Goal: Transaction & Acquisition: Purchase product/service

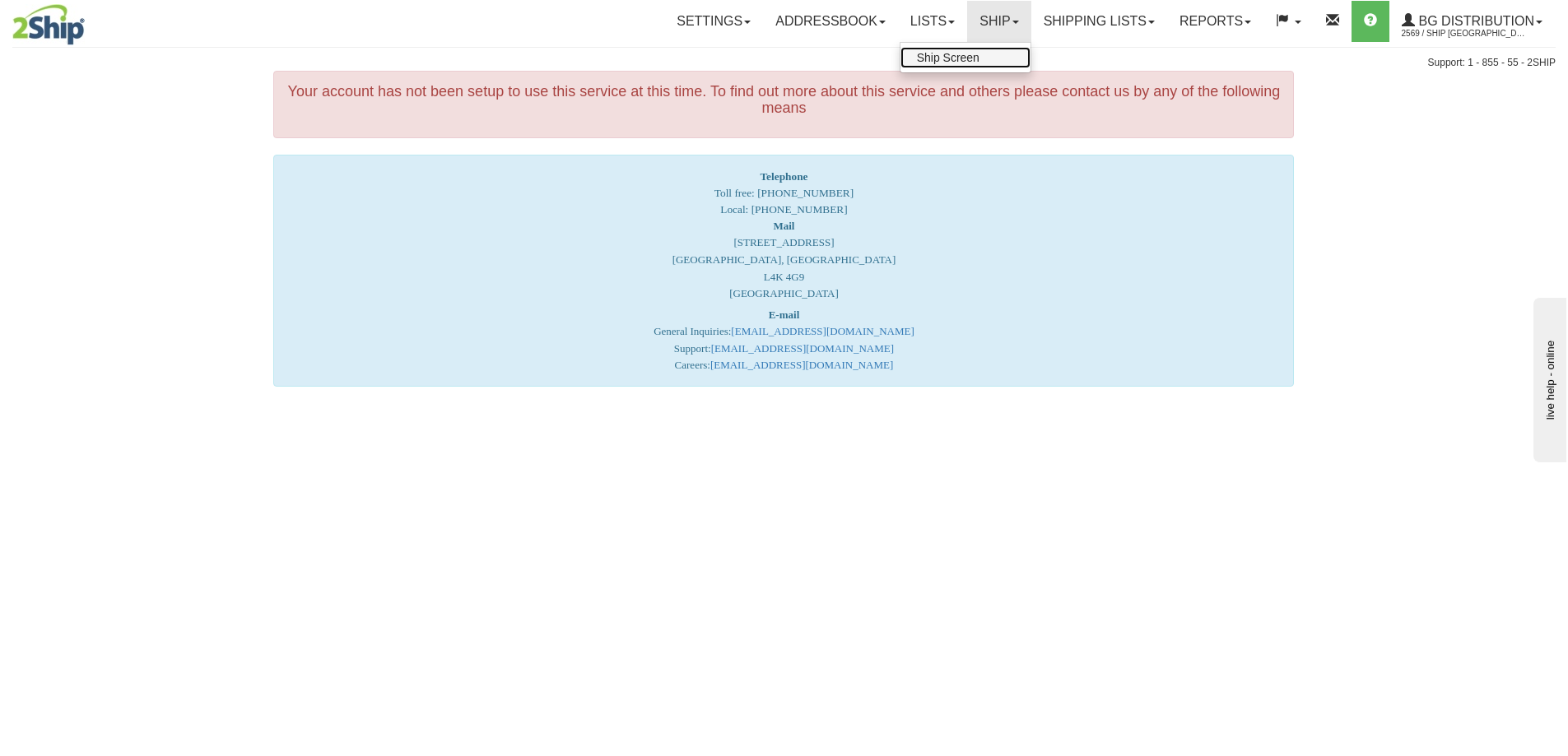
click at [970, 58] on span "Ship Screen" at bounding box center [948, 58] width 63 height 14
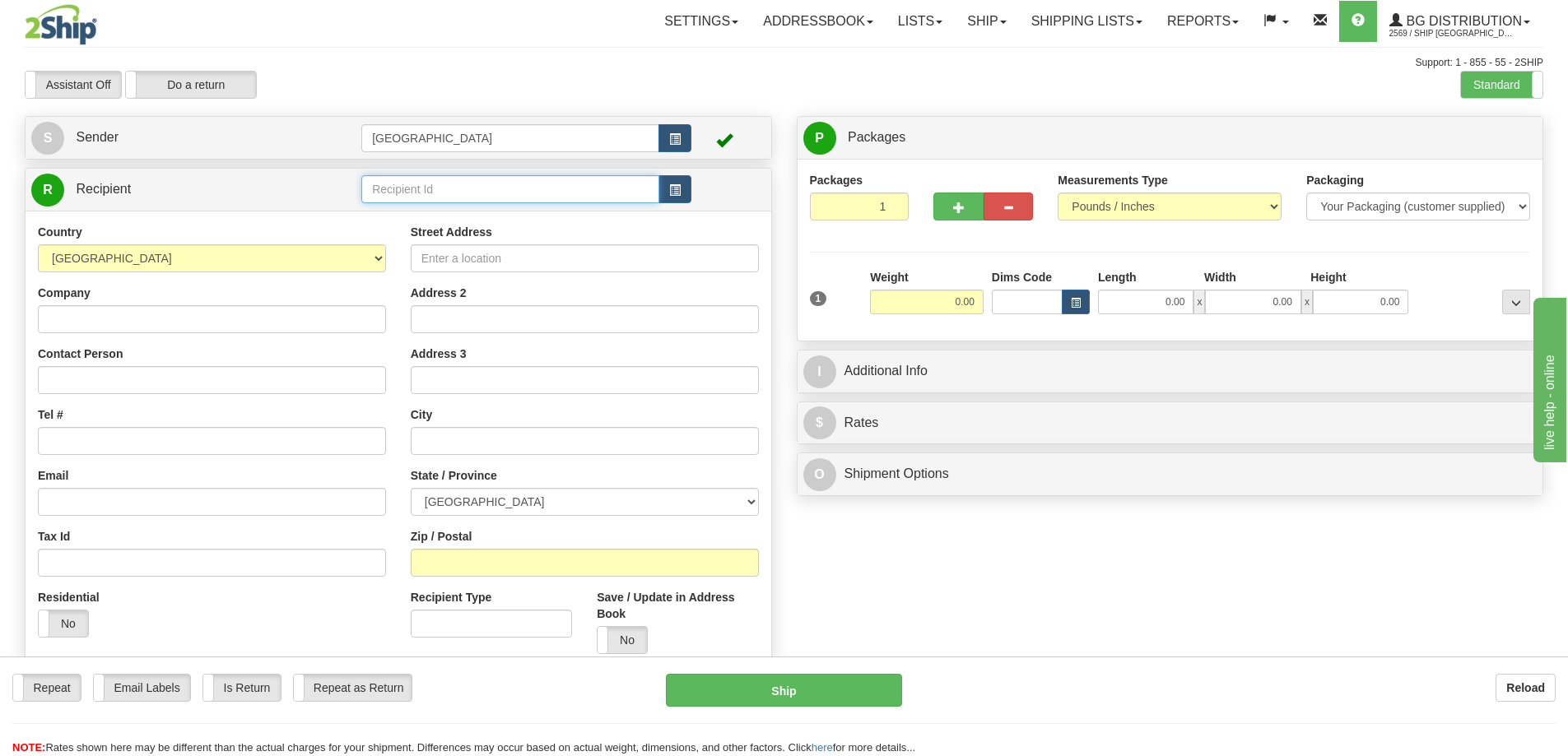
click at [437, 184] on input "text" at bounding box center [510, 189] width 298 height 28
click at [404, 217] on div "52000" at bounding box center [507, 215] width 283 height 18
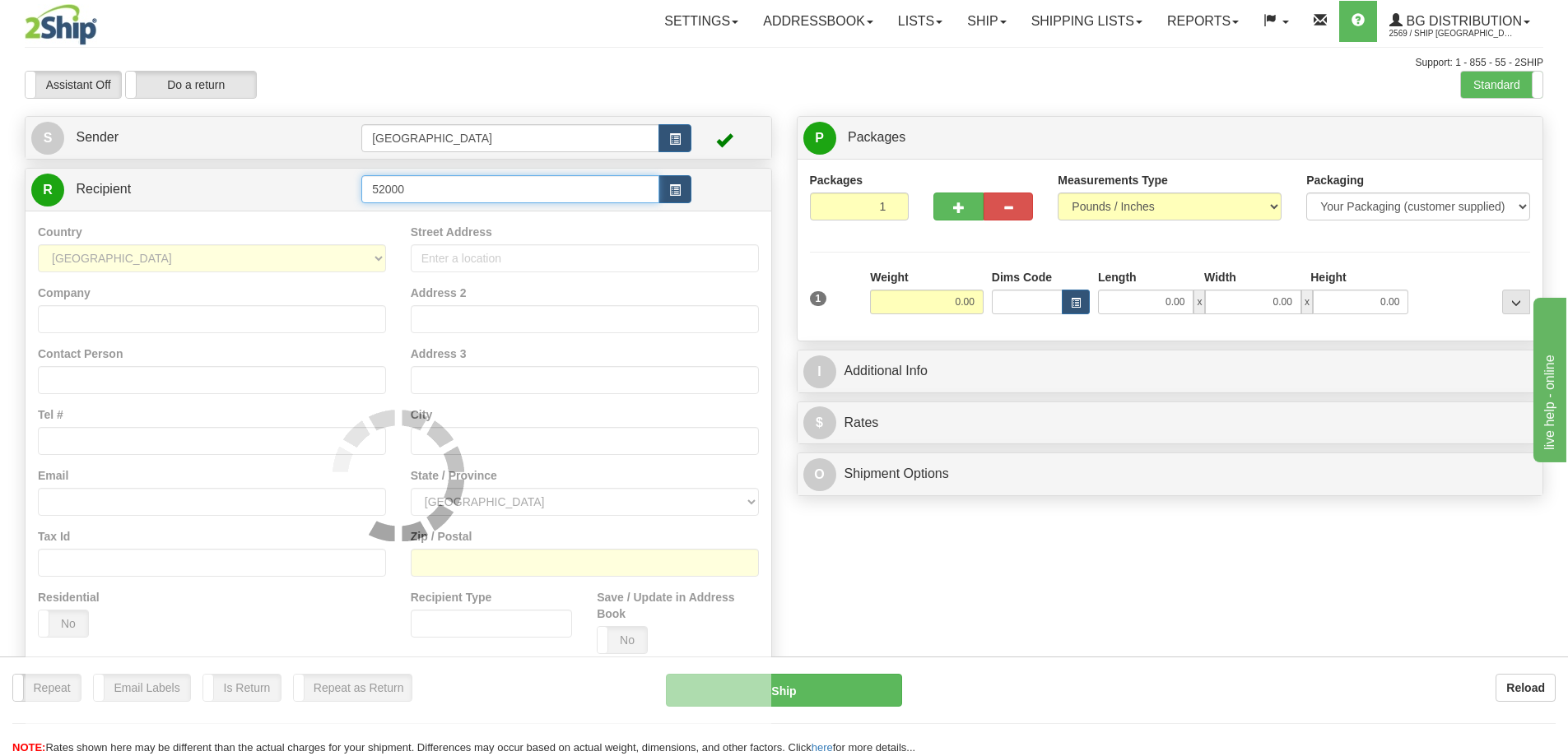
type input "52000"
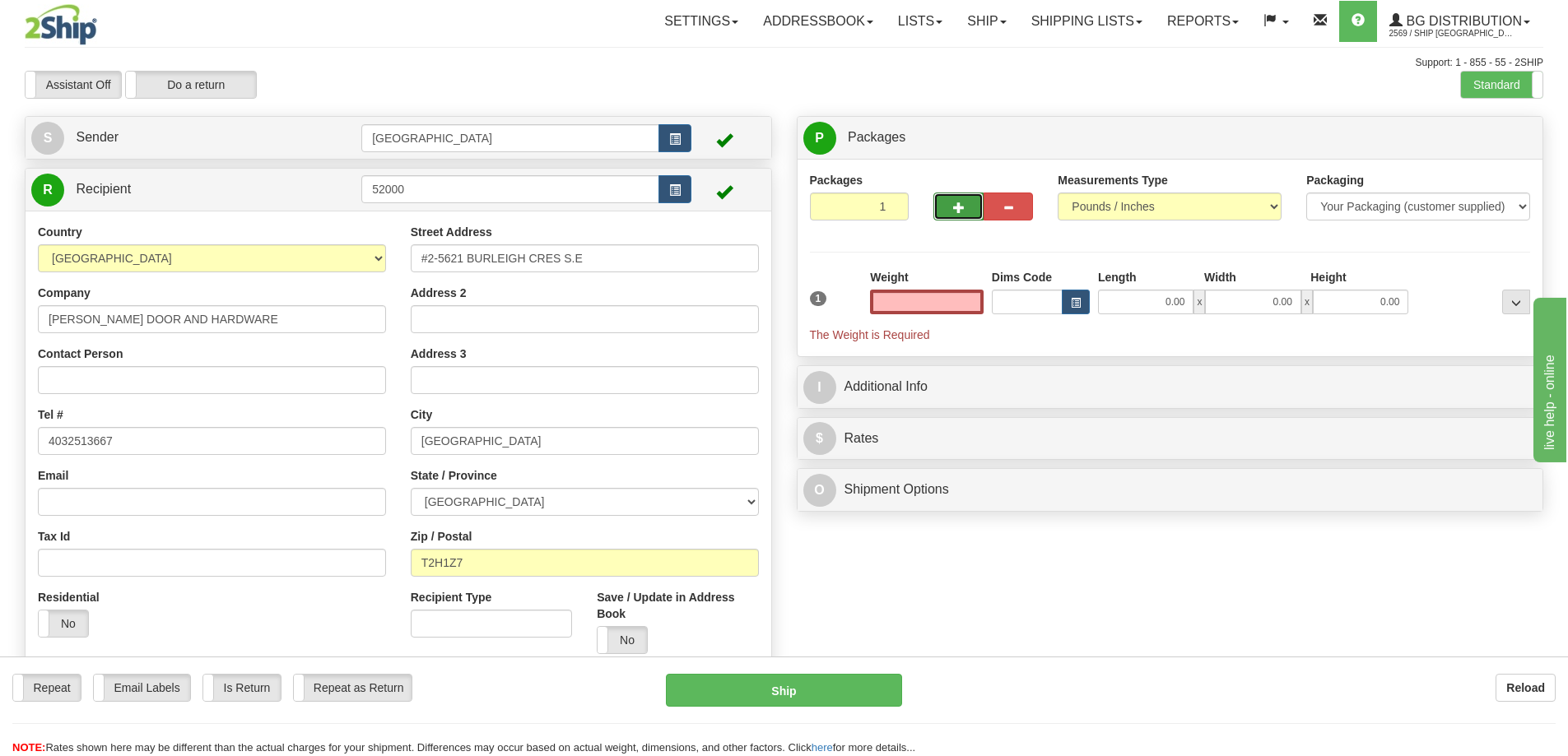
type input "0.00"
click at [959, 202] on span "button" at bounding box center [959, 207] width 12 height 11
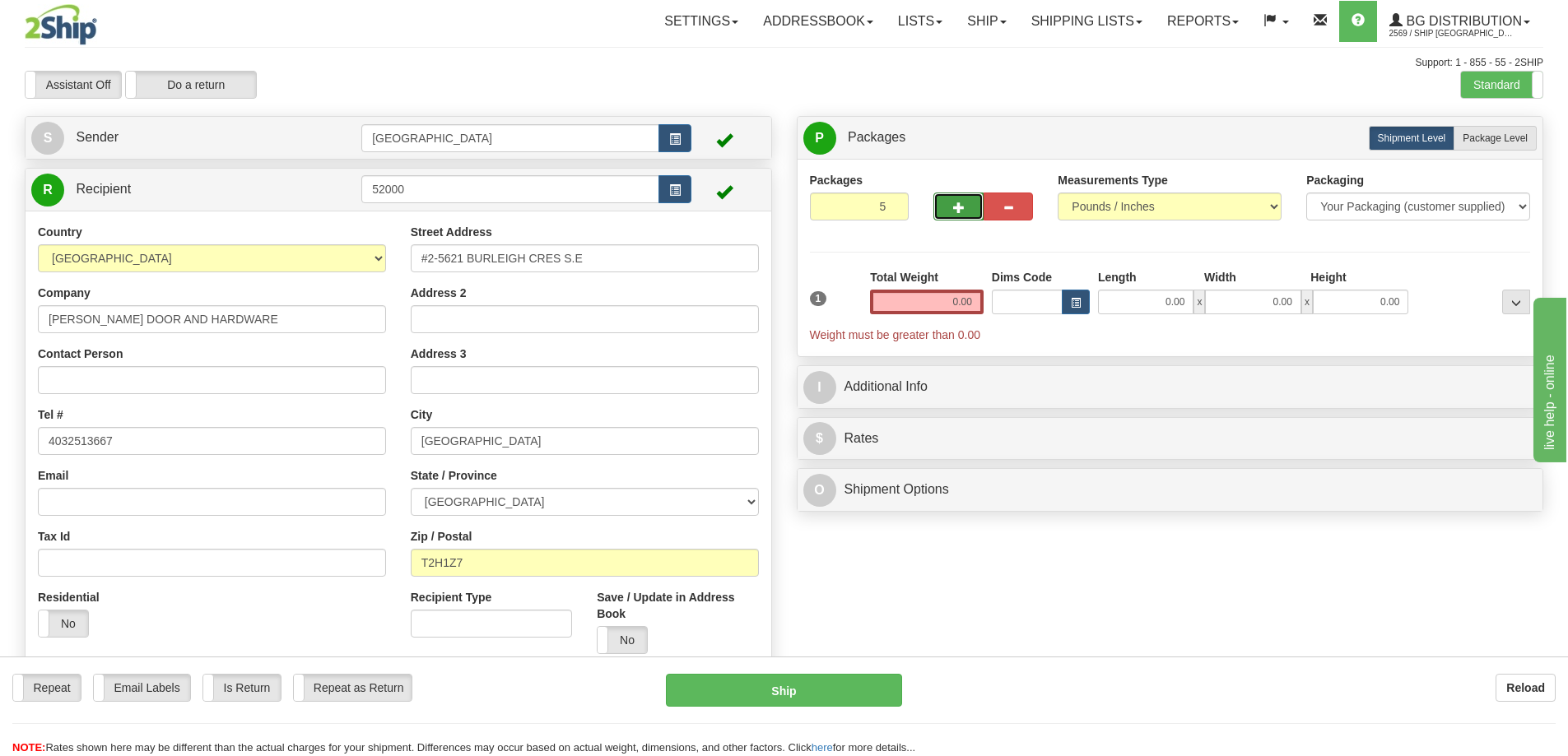
click at [959, 202] on span "button" at bounding box center [959, 207] width 12 height 11
type input "6"
click at [1487, 136] on span "Package Level" at bounding box center [1494, 138] width 65 height 12
radio input "true"
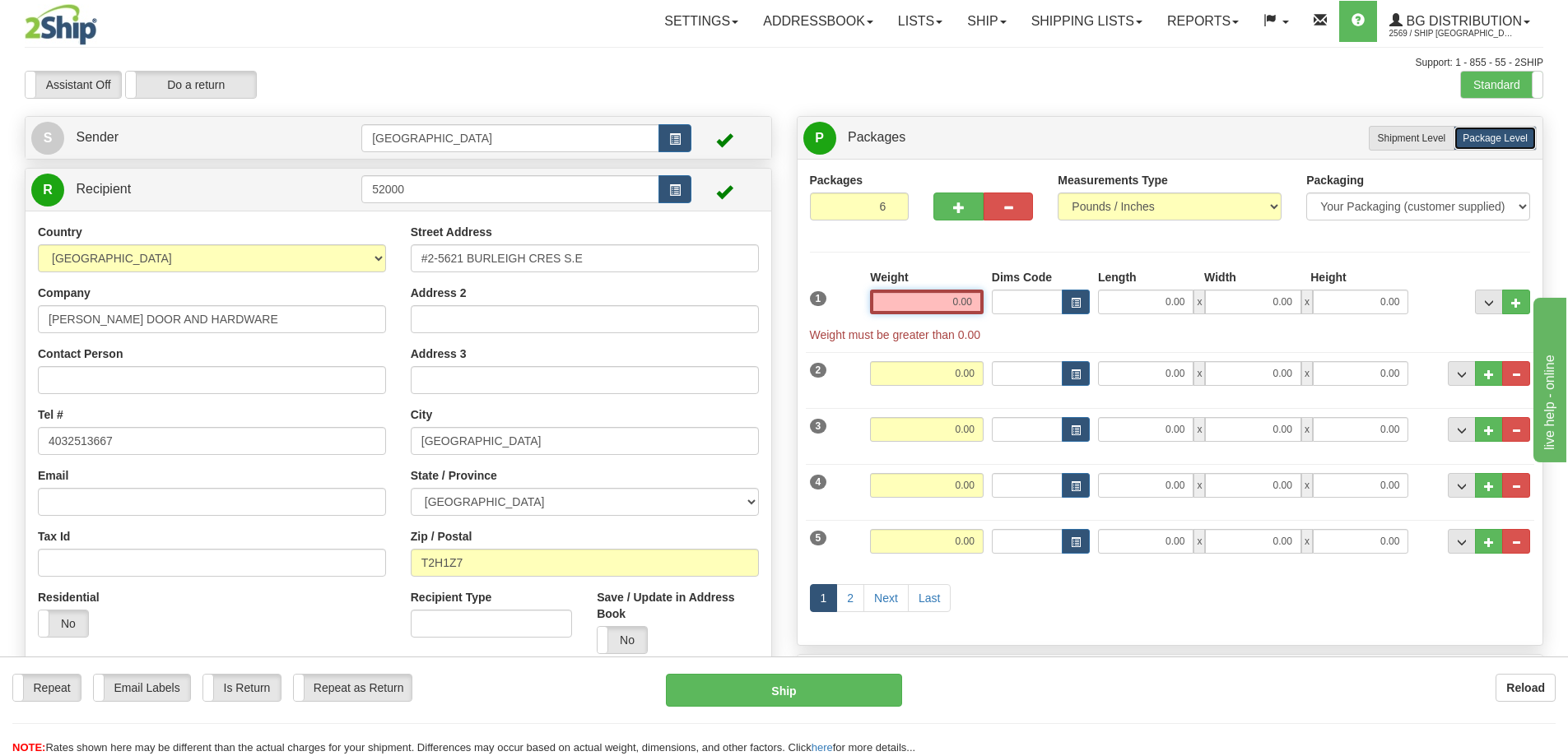
click at [971, 303] on input "0.00" at bounding box center [926, 302] width 113 height 25
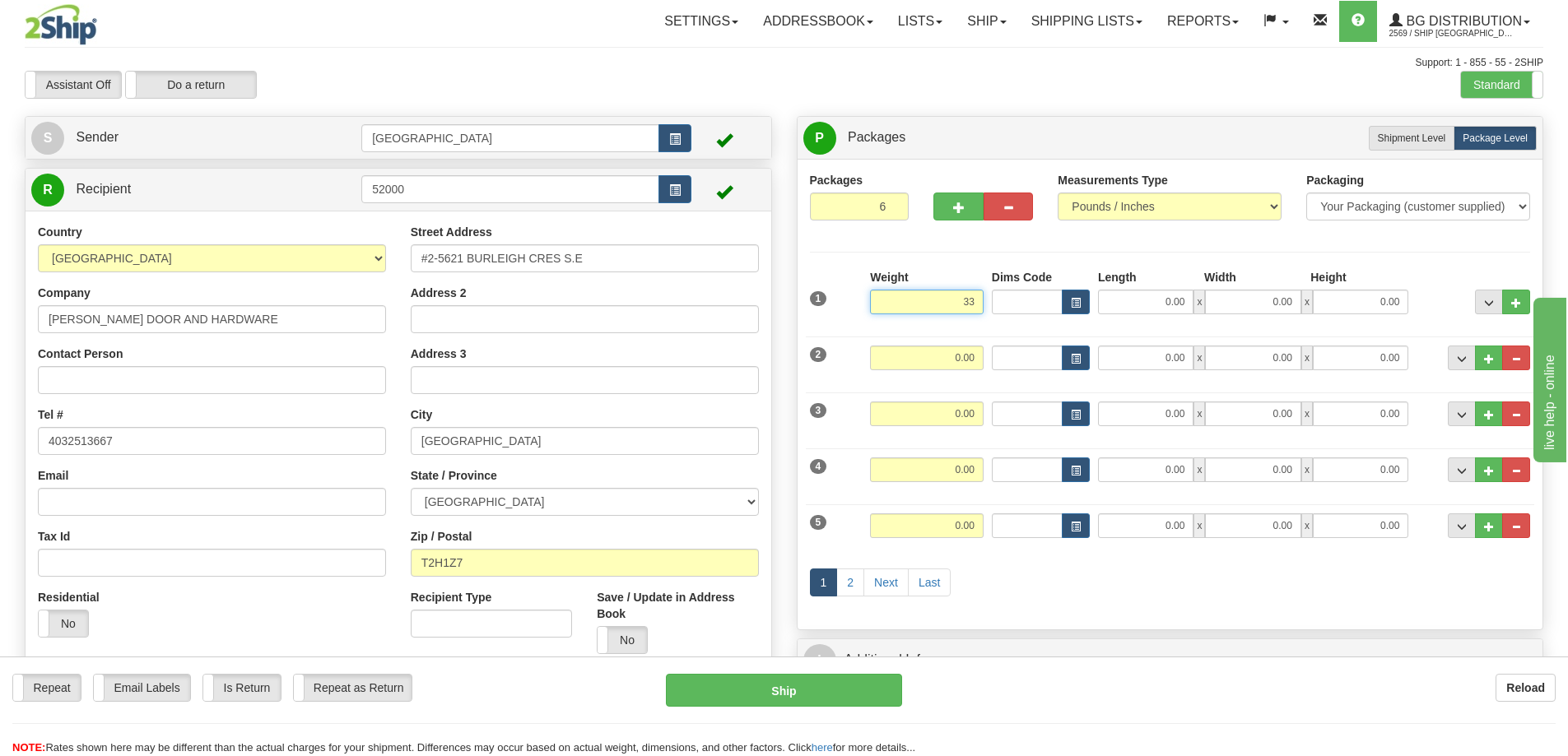
type input "33.00"
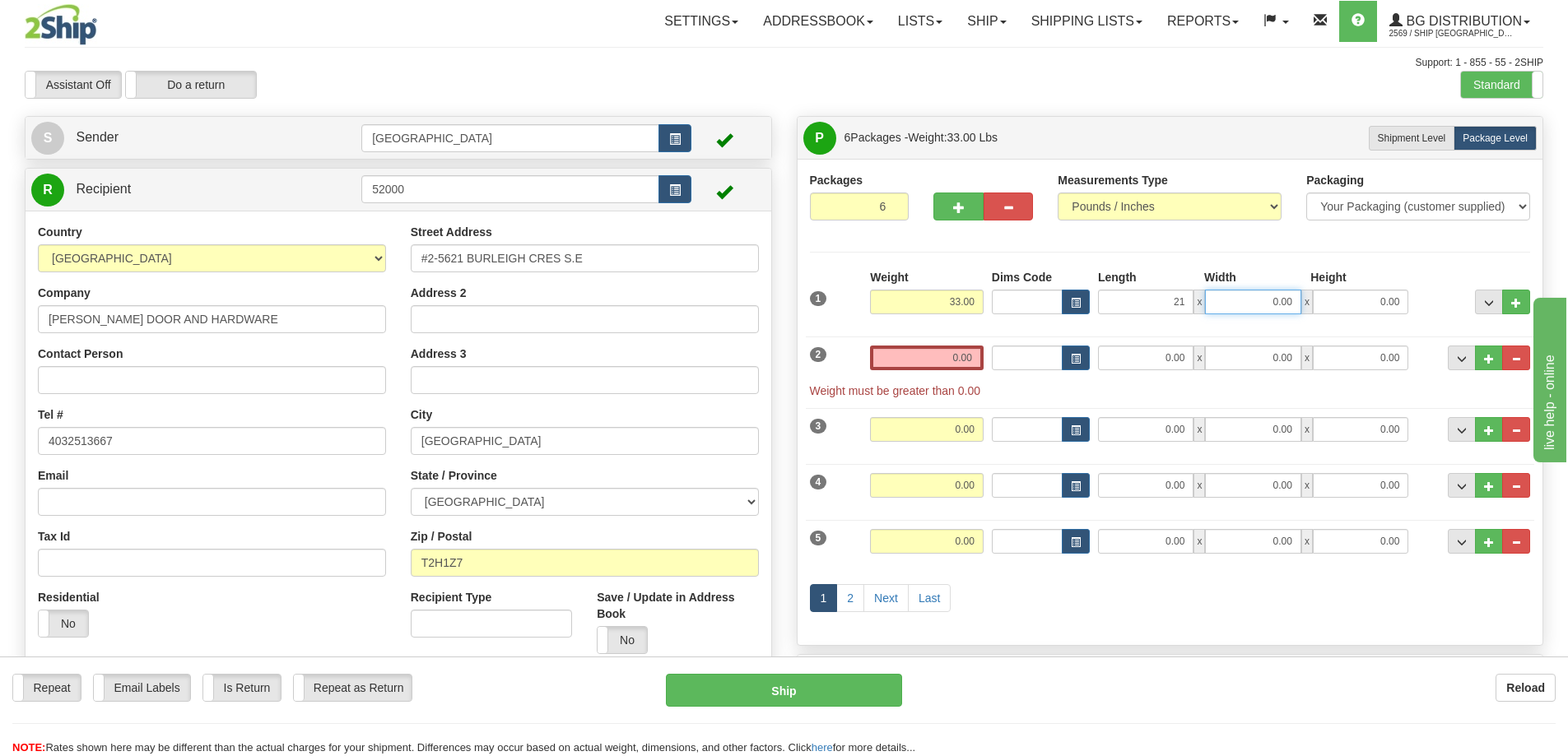
type input "21.00"
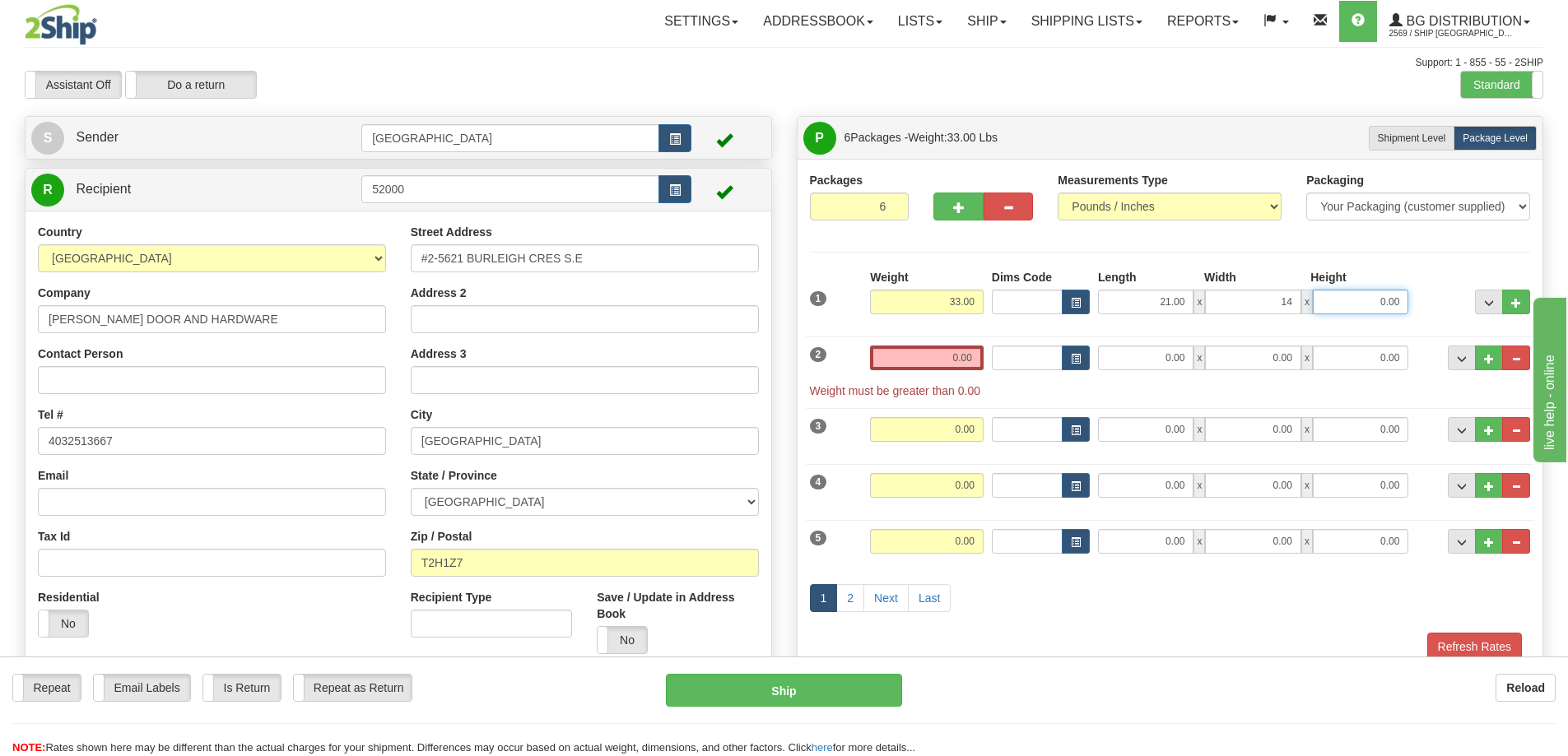
type input "14.00"
type input "8.00"
click at [973, 357] on input "0.00" at bounding box center [926, 358] width 113 height 25
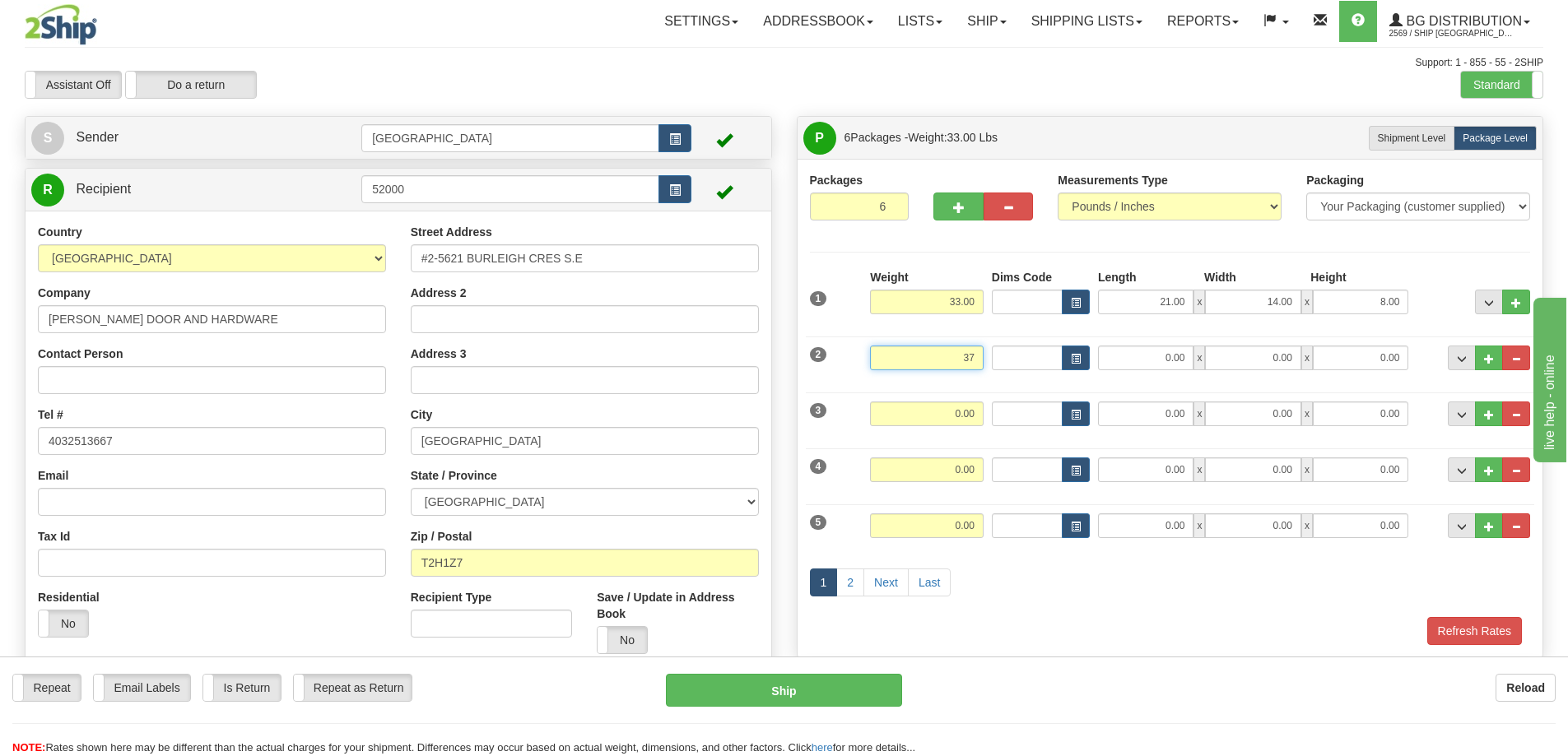
type input "37.00"
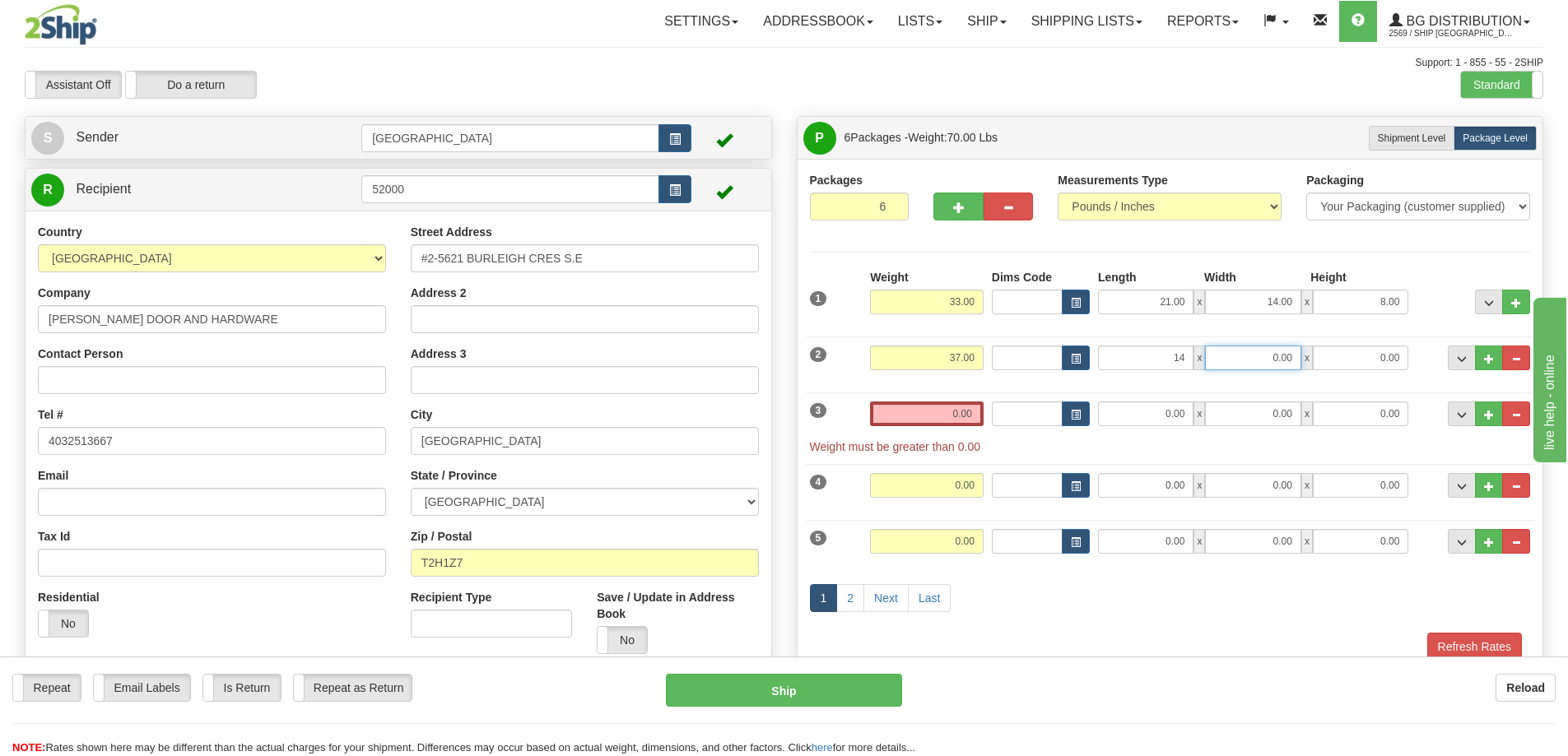
type input "14.00"
type input "8.00"
type input "14.00"
click at [976, 415] on input "0.00" at bounding box center [926, 414] width 113 height 25
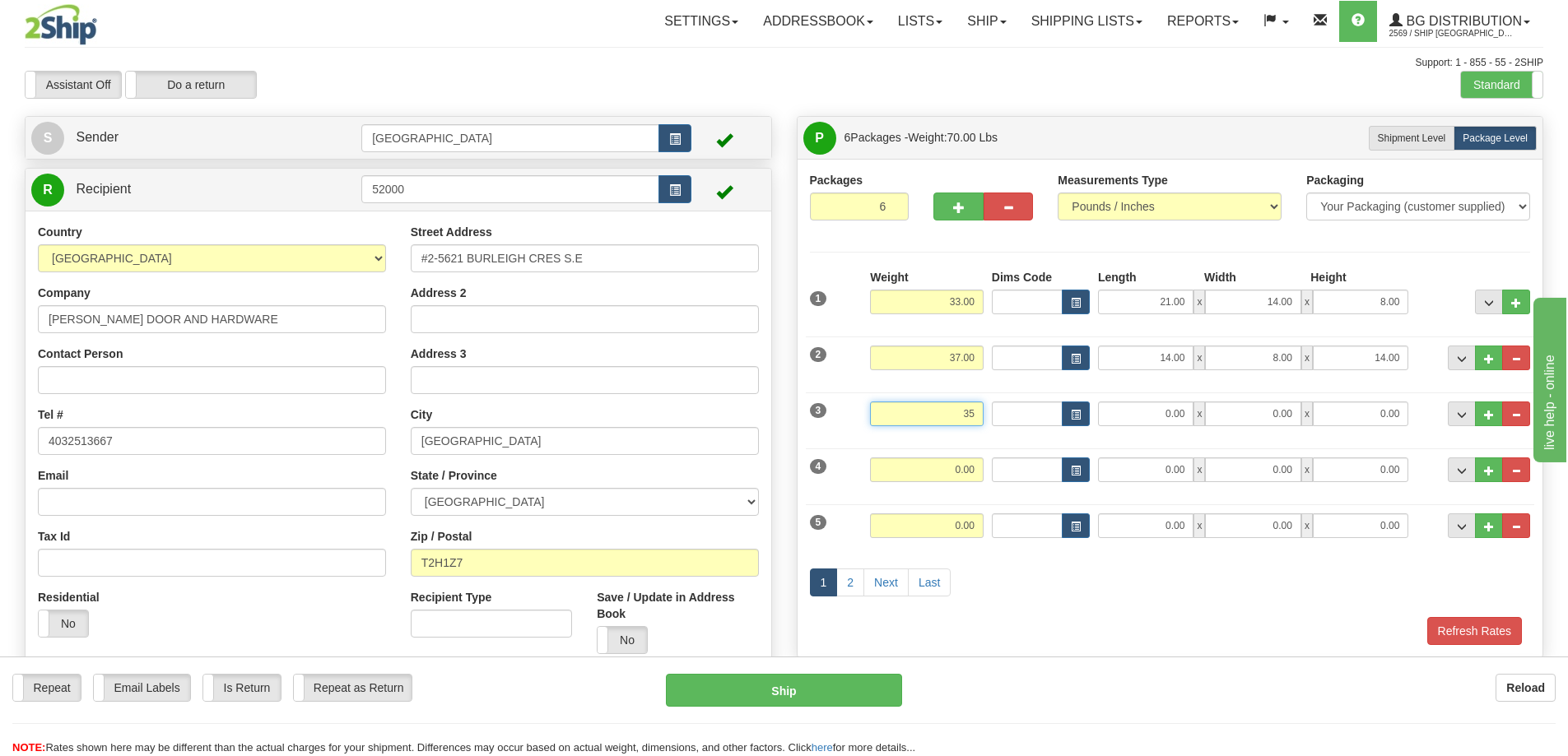
type input "35.00"
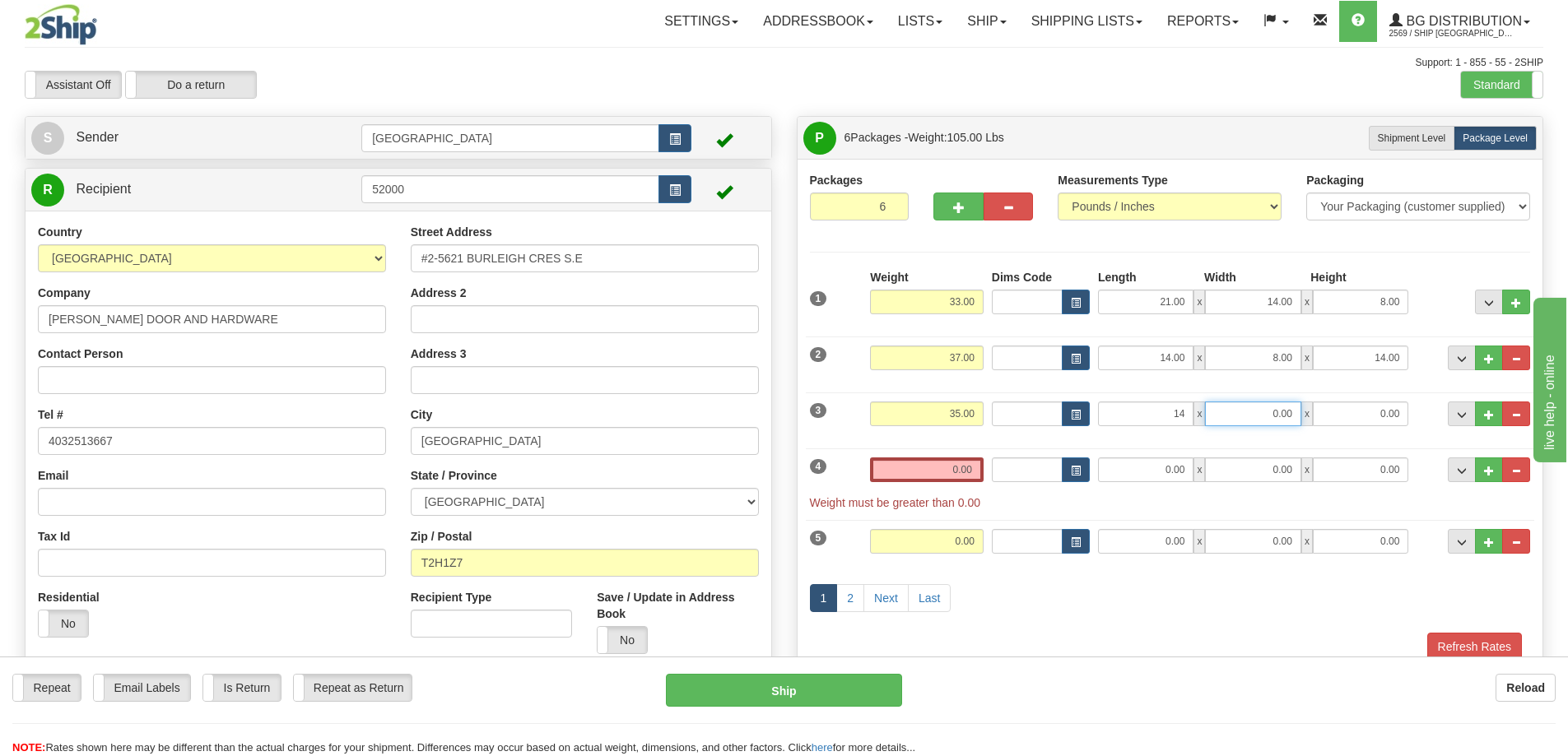
type input "14.00"
type input "9.00"
click at [971, 466] on input "0.00" at bounding box center [926, 470] width 113 height 25
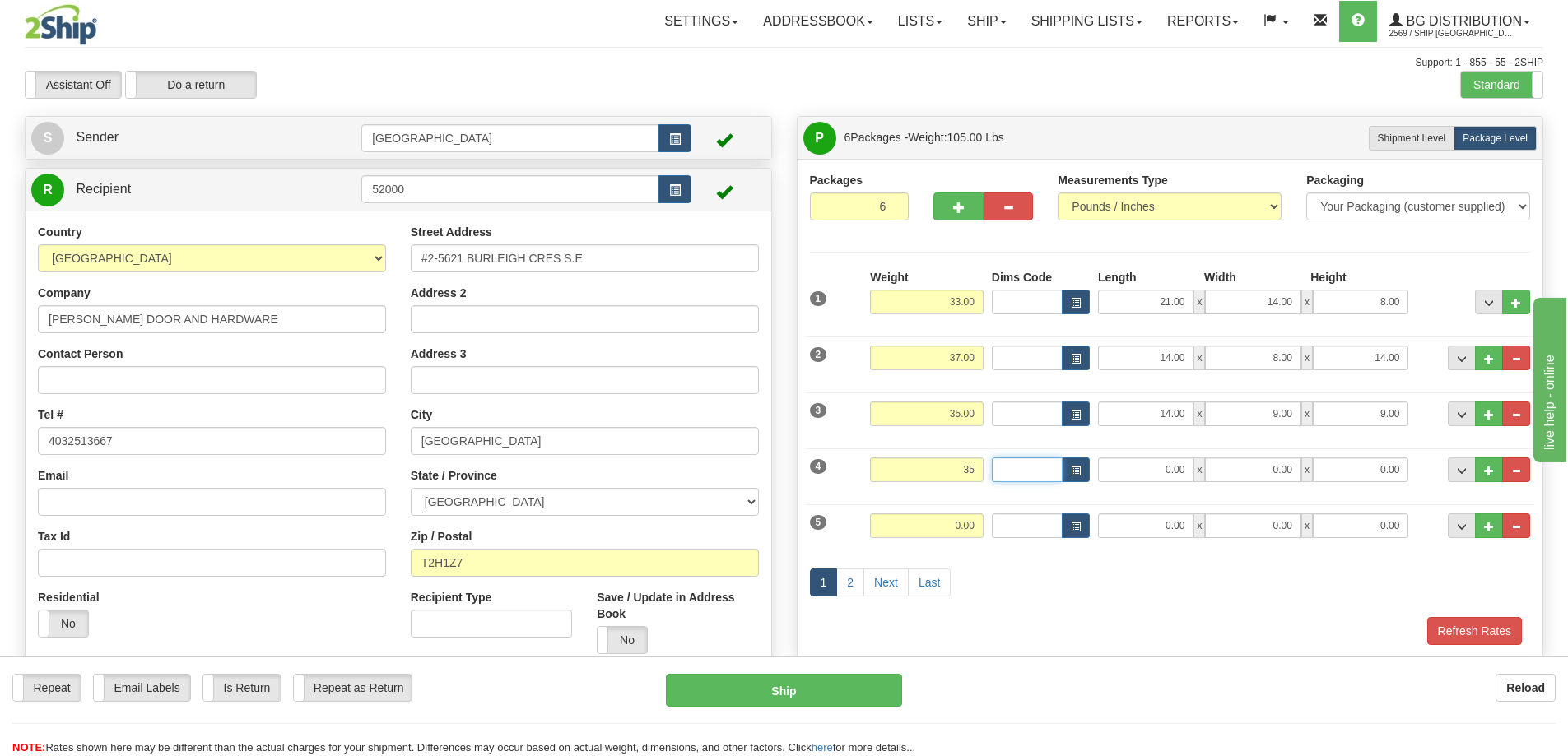
type input "35.00"
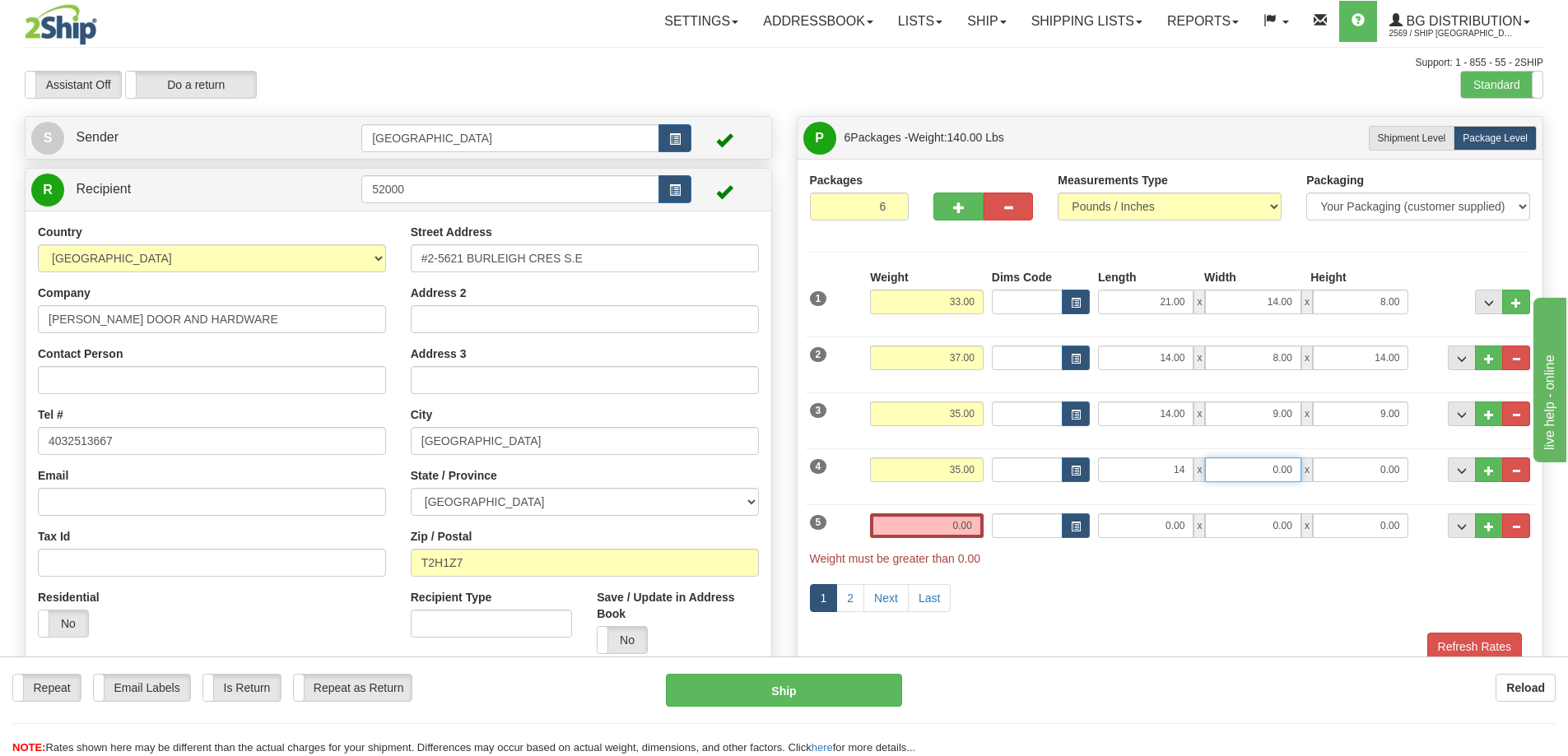
type input "14.00"
type input "9.00"
click at [976, 525] on input "0.00" at bounding box center [926, 527] width 113 height 25
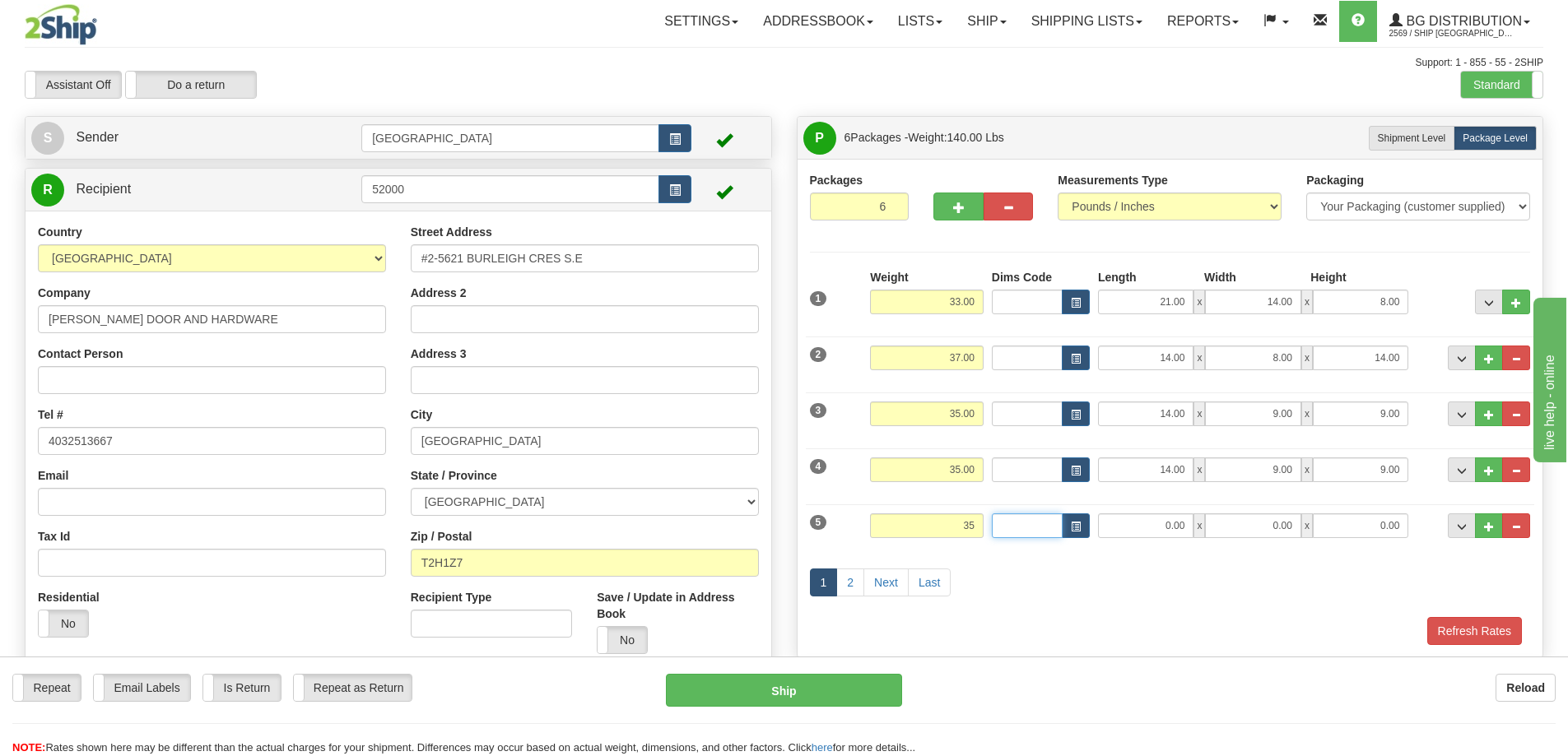
type input "35.00"
type input "14.00"
type input "9.00"
click at [850, 586] on link "2" at bounding box center [850, 583] width 28 height 28
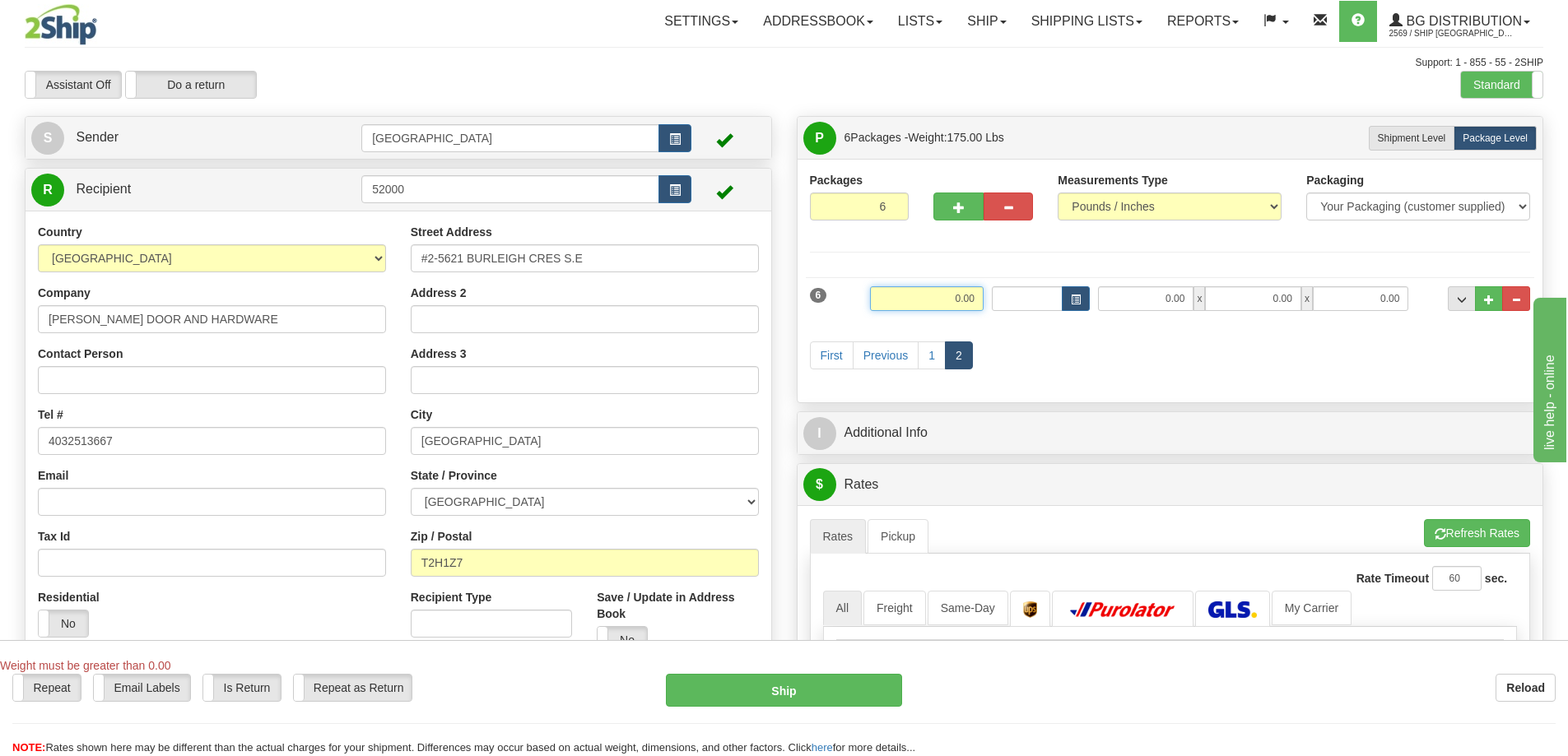
click at [975, 304] on input "0.00" at bounding box center [926, 299] width 113 height 25
type input "35.00"
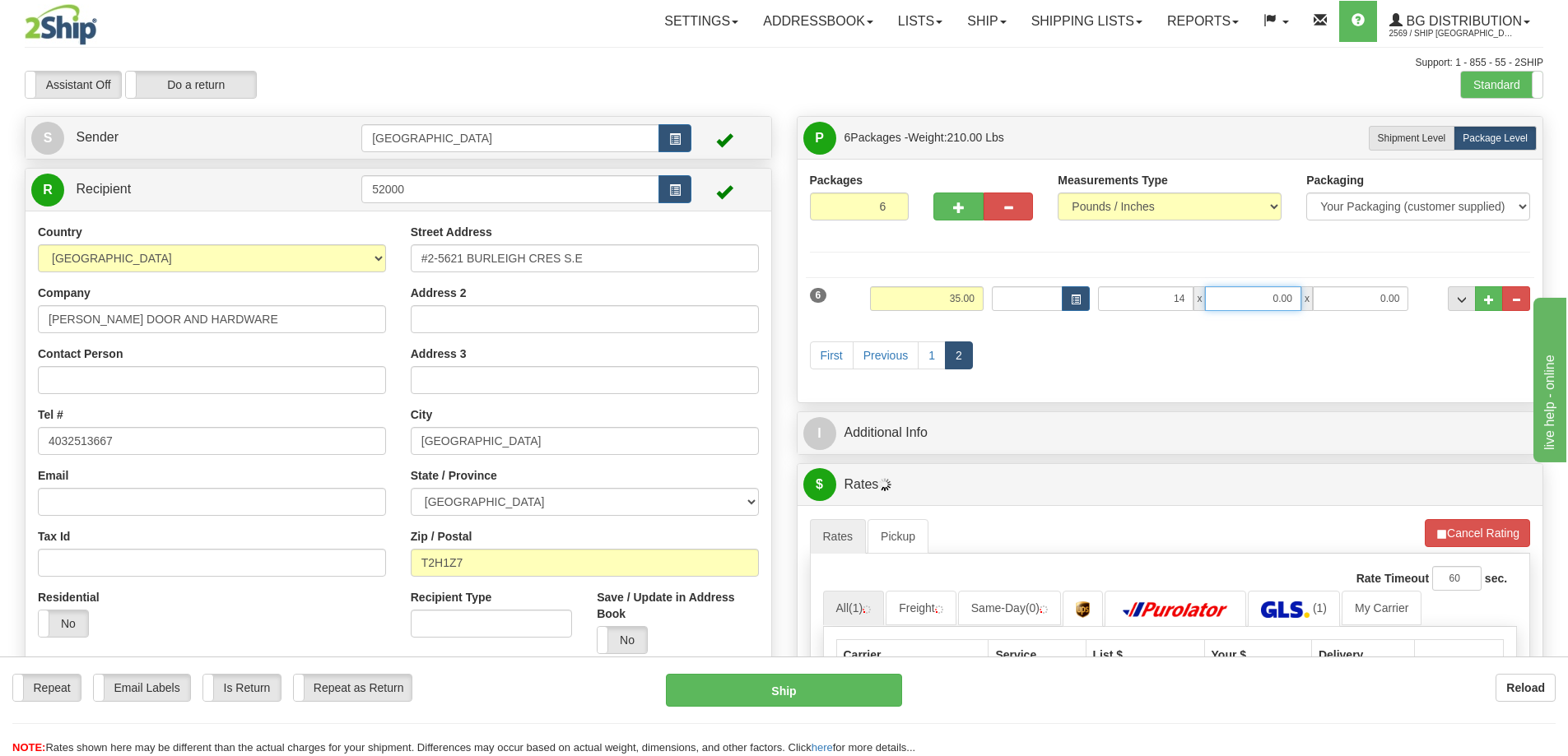
type input "14.00"
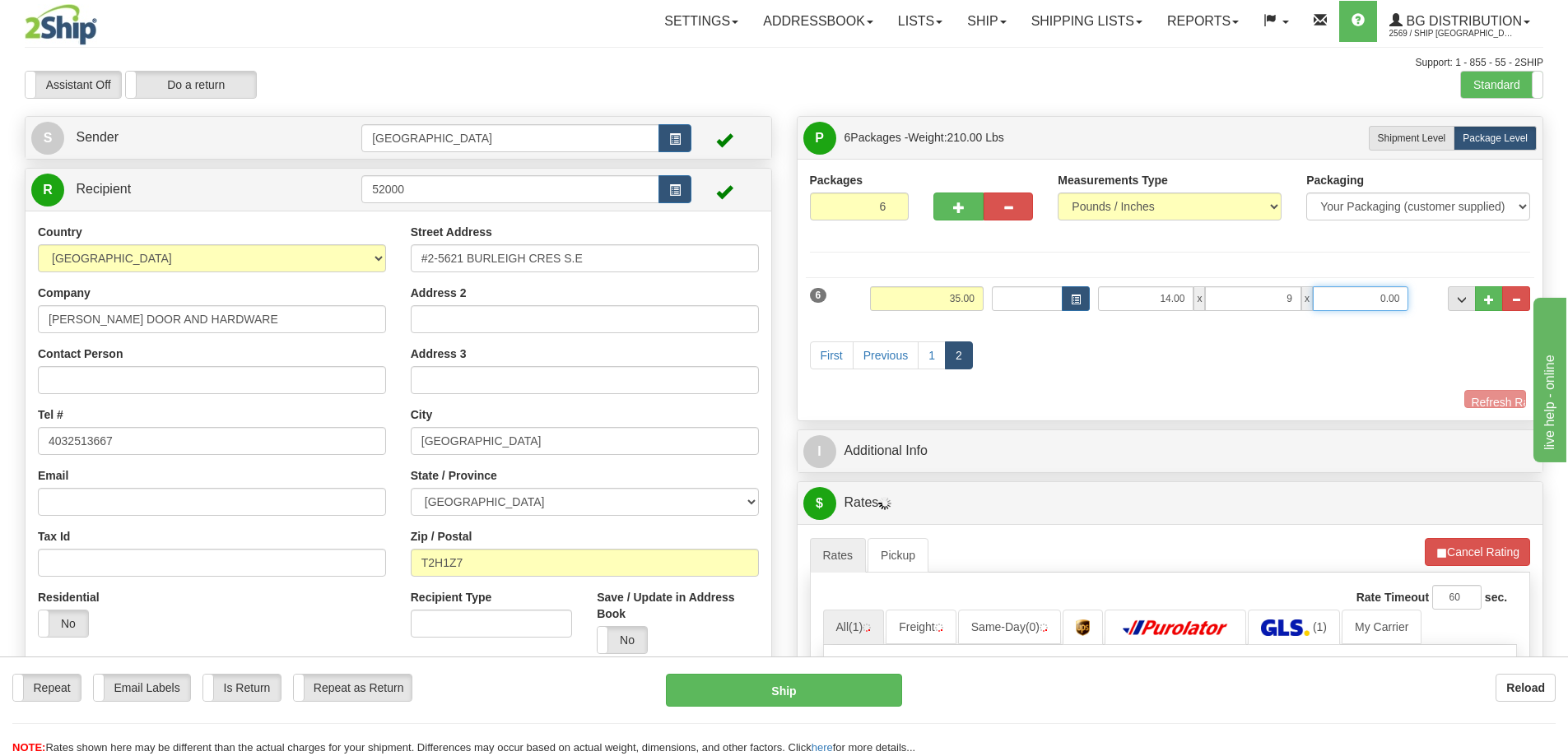
type input "9.00"
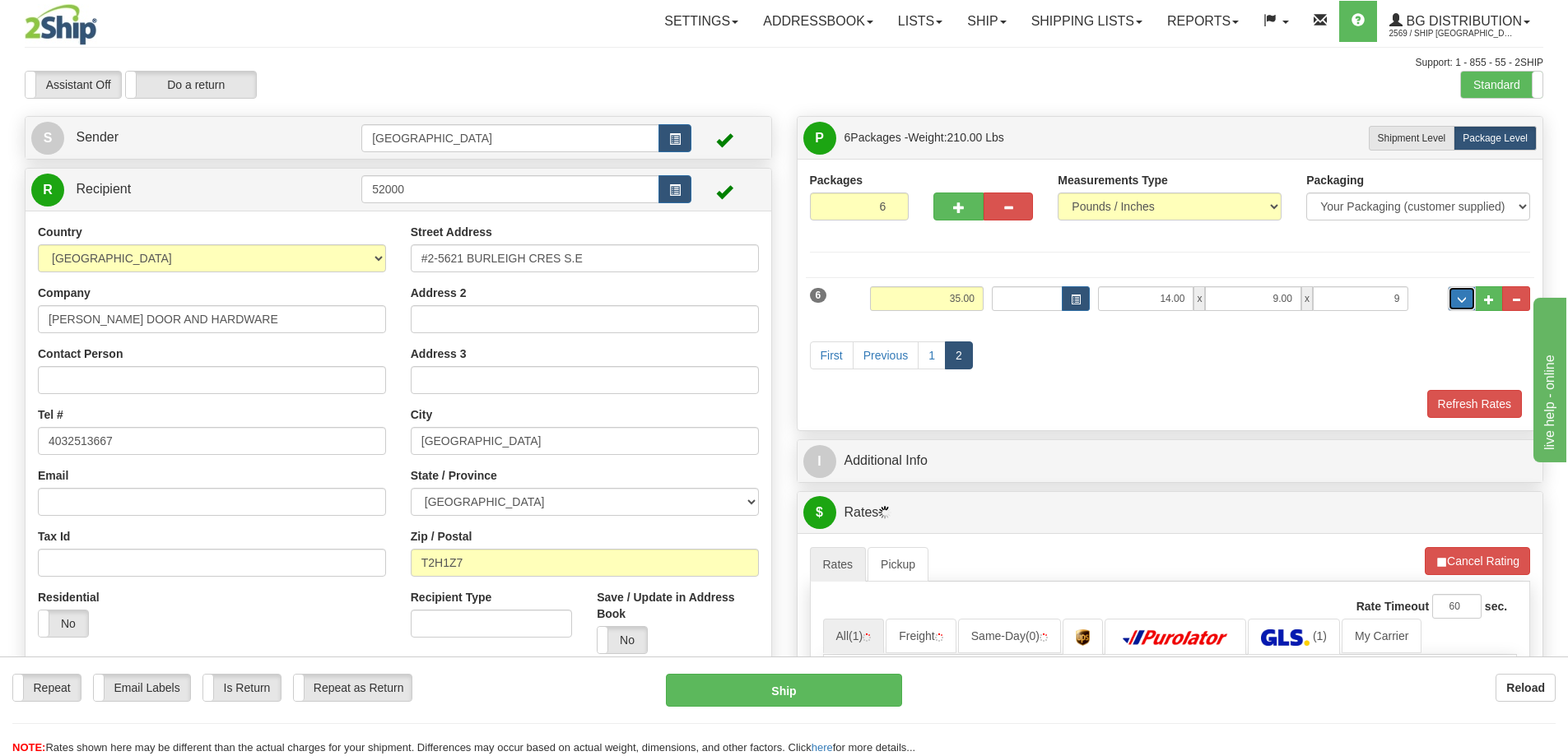
type input "9.00"
click at [1451, 399] on button "Refresh Rates" at bounding box center [1474, 404] width 95 height 28
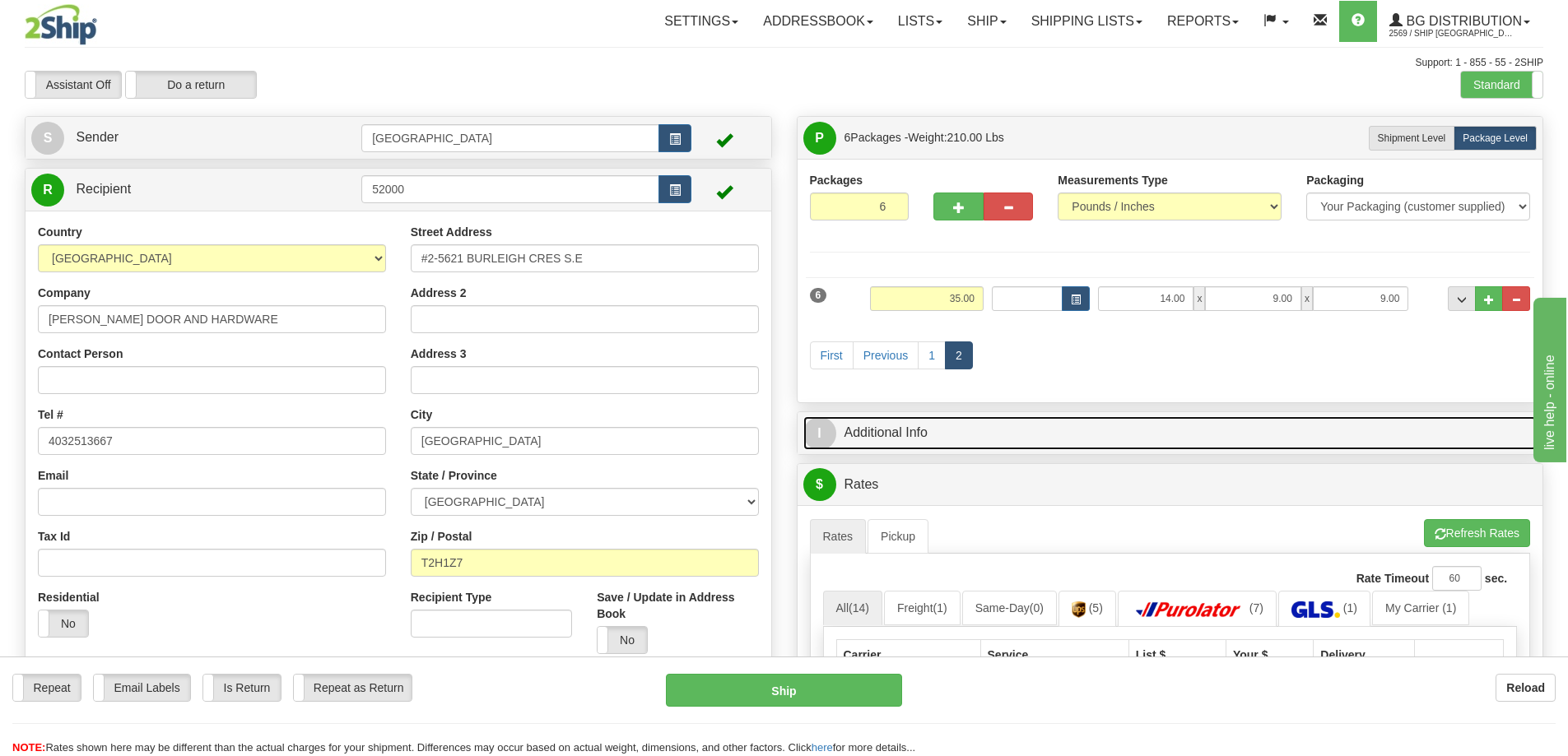
click at [1101, 441] on link "I Additional Info" at bounding box center [1170, 433] width 734 height 34
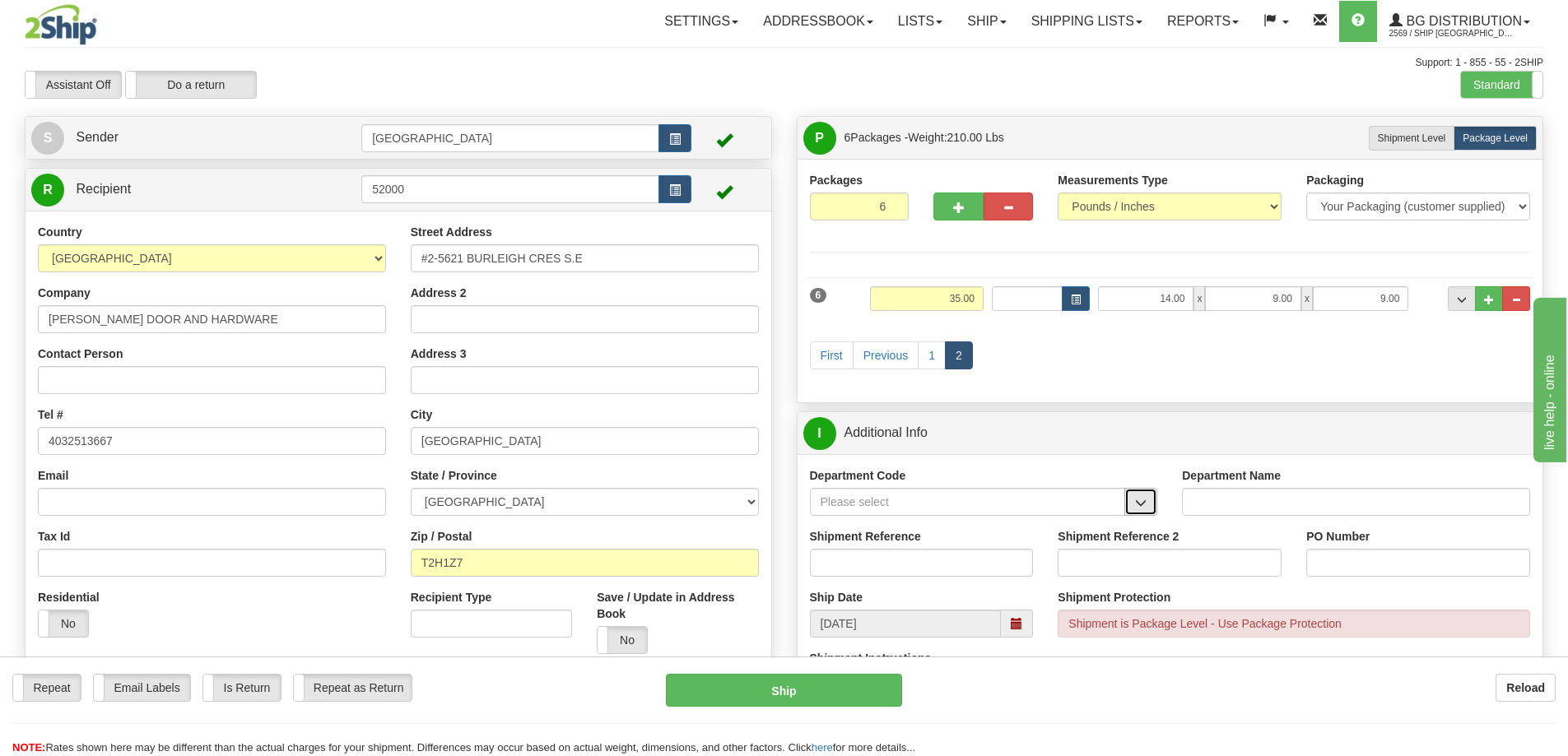
click at [1135, 501] on span "button" at bounding box center [1140, 502] width 12 height 11
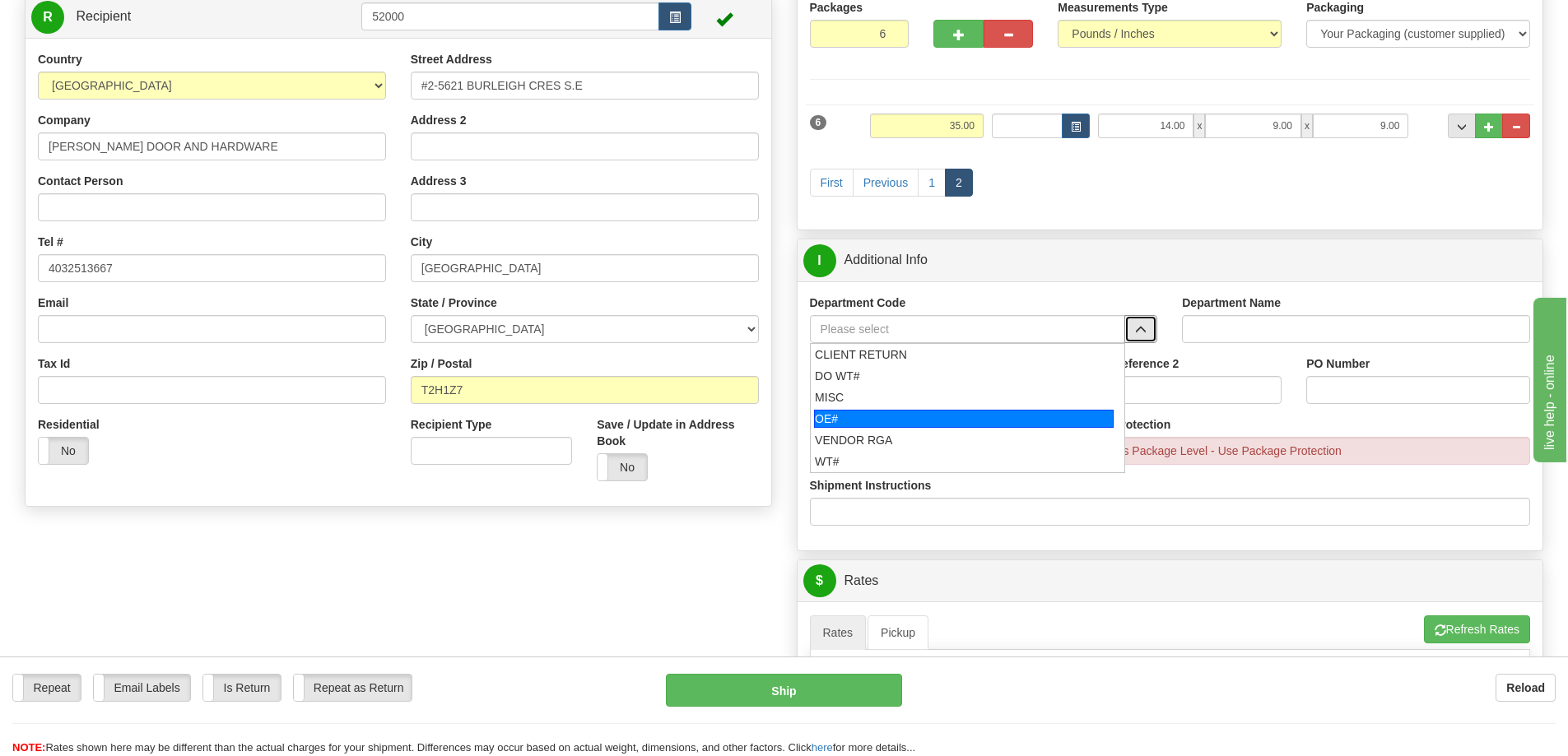
scroll to position [247, 0]
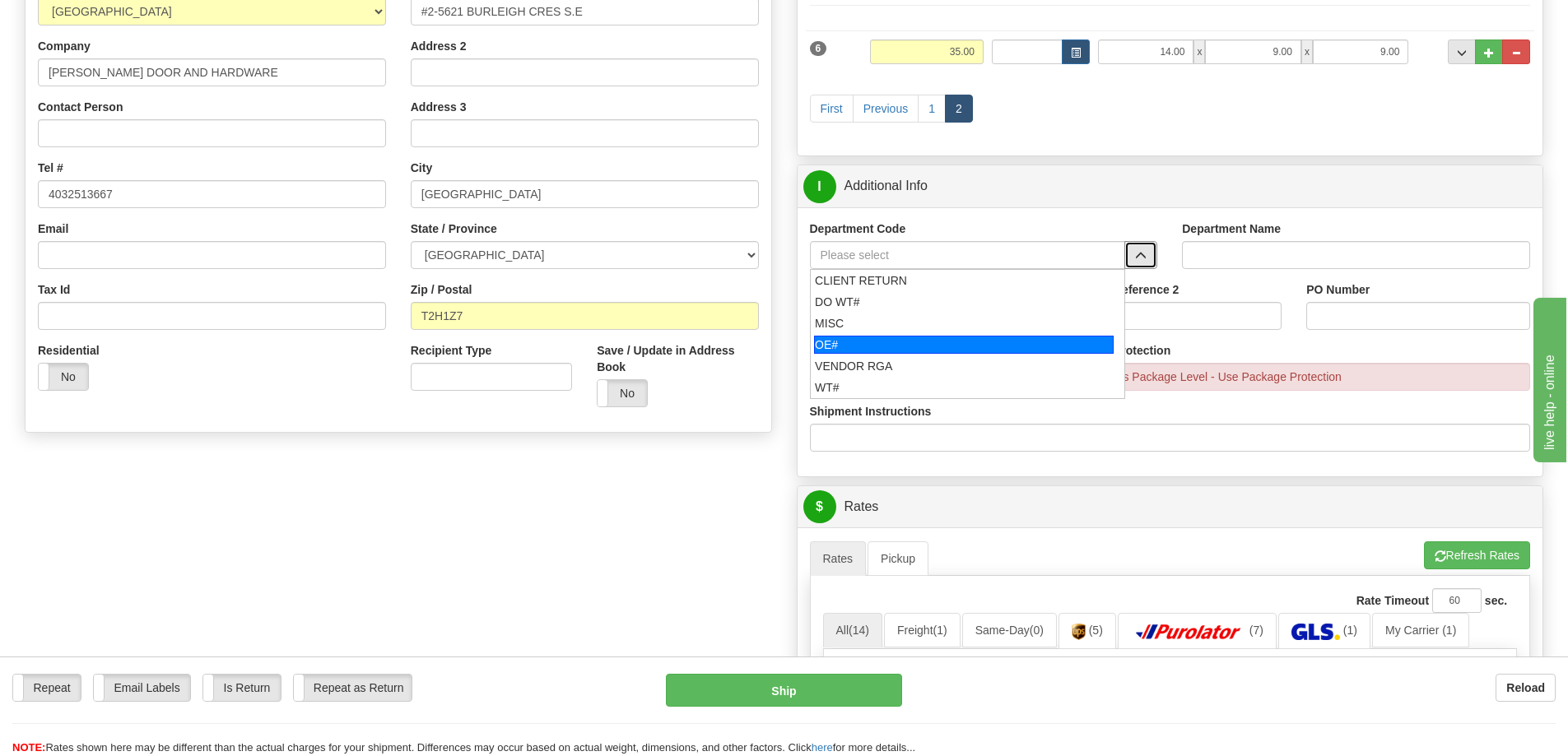
click at [858, 342] on div "OE#" at bounding box center [963, 345] width 299 height 18
type input "OE#"
type input "ORDERS"
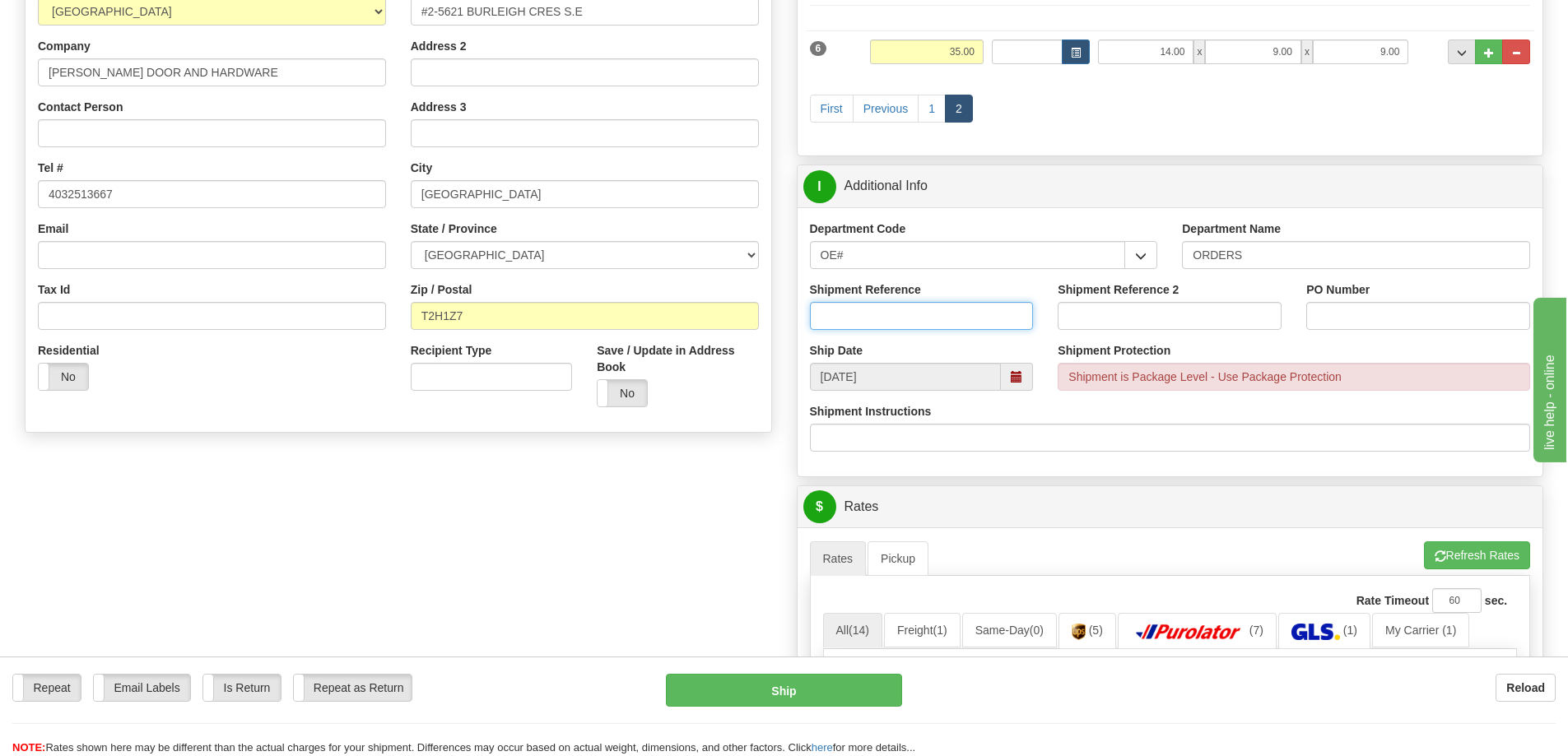
click at [958, 316] on input "Shipment Reference" at bounding box center [921, 316] width 224 height 28
type input "90038127-00"
click at [1355, 317] on input "PO Number" at bounding box center [1417, 316] width 224 height 28
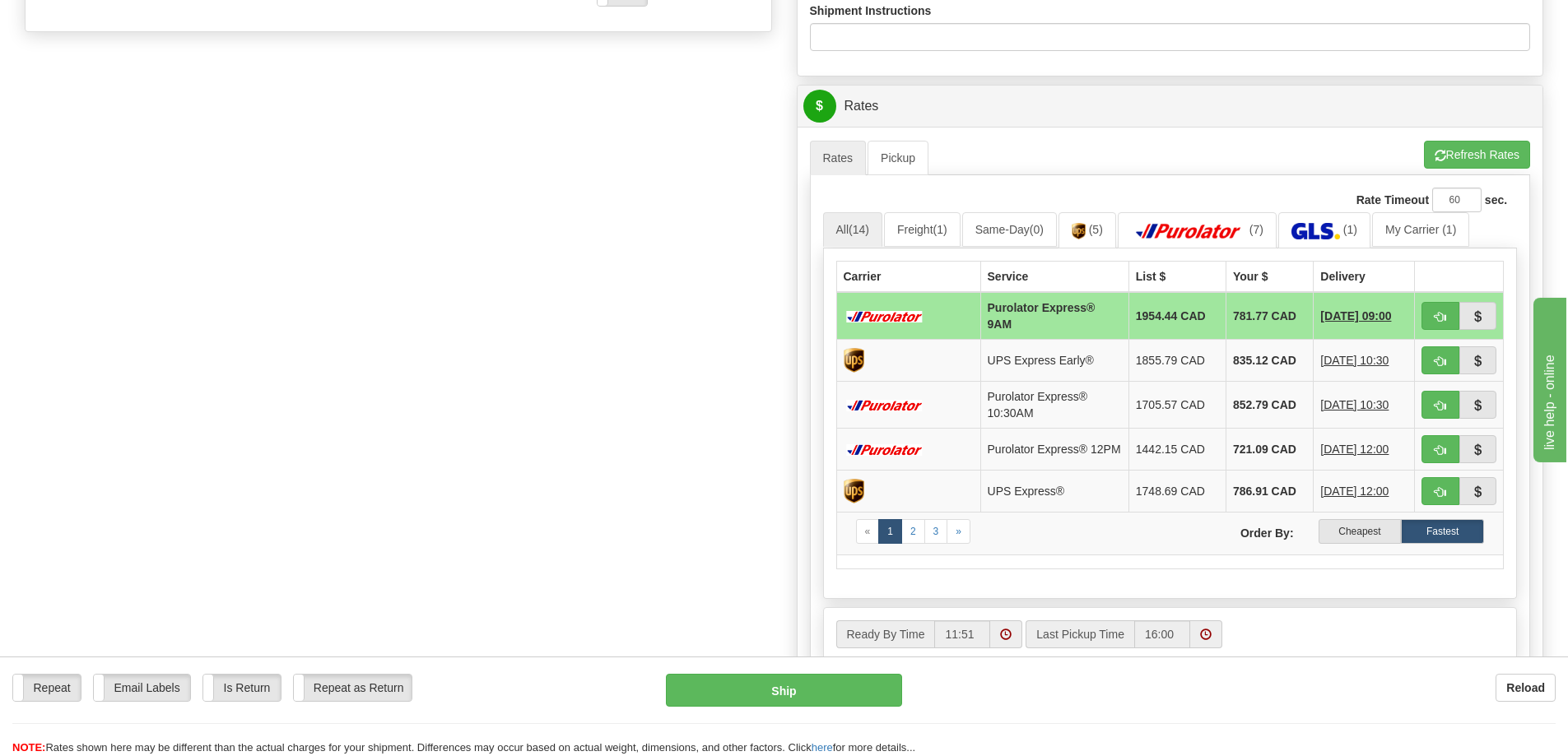
scroll to position [658, 0]
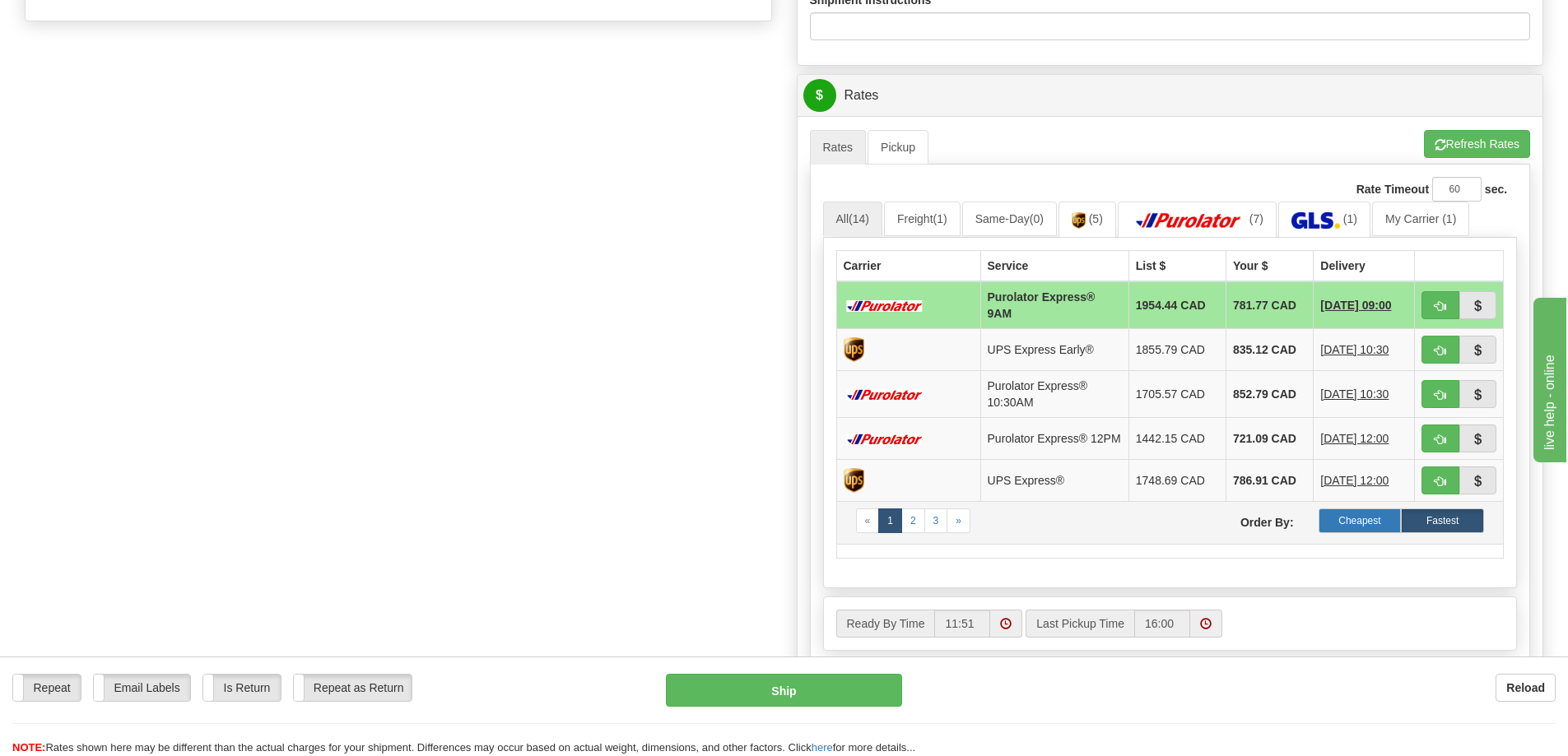
type input "15343"
click at [1354, 529] on label "Cheapest" at bounding box center [1360, 521] width 83 height 25
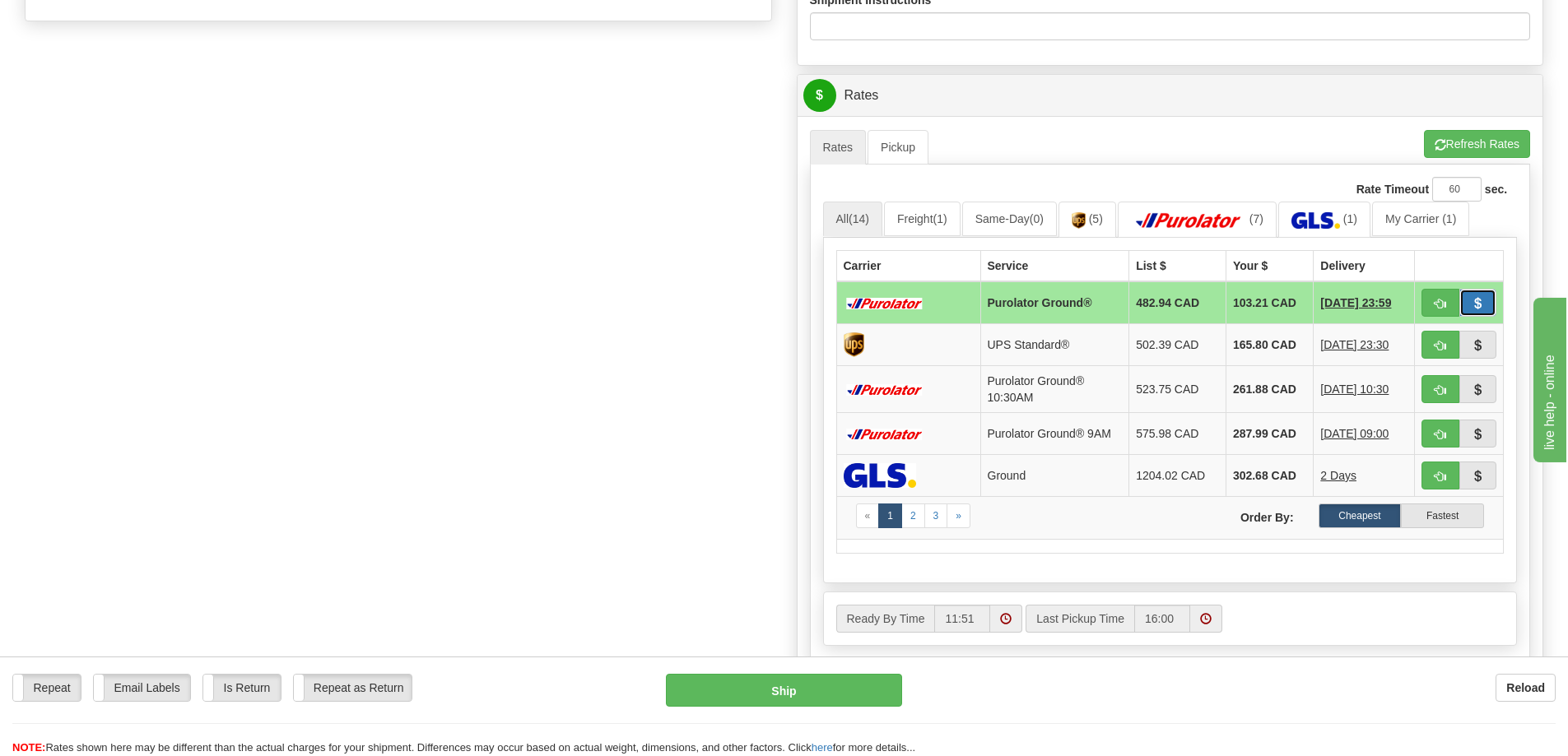
click at [1479, 299] on span "button" at bounding box center [1477, 304] width 12 height 11
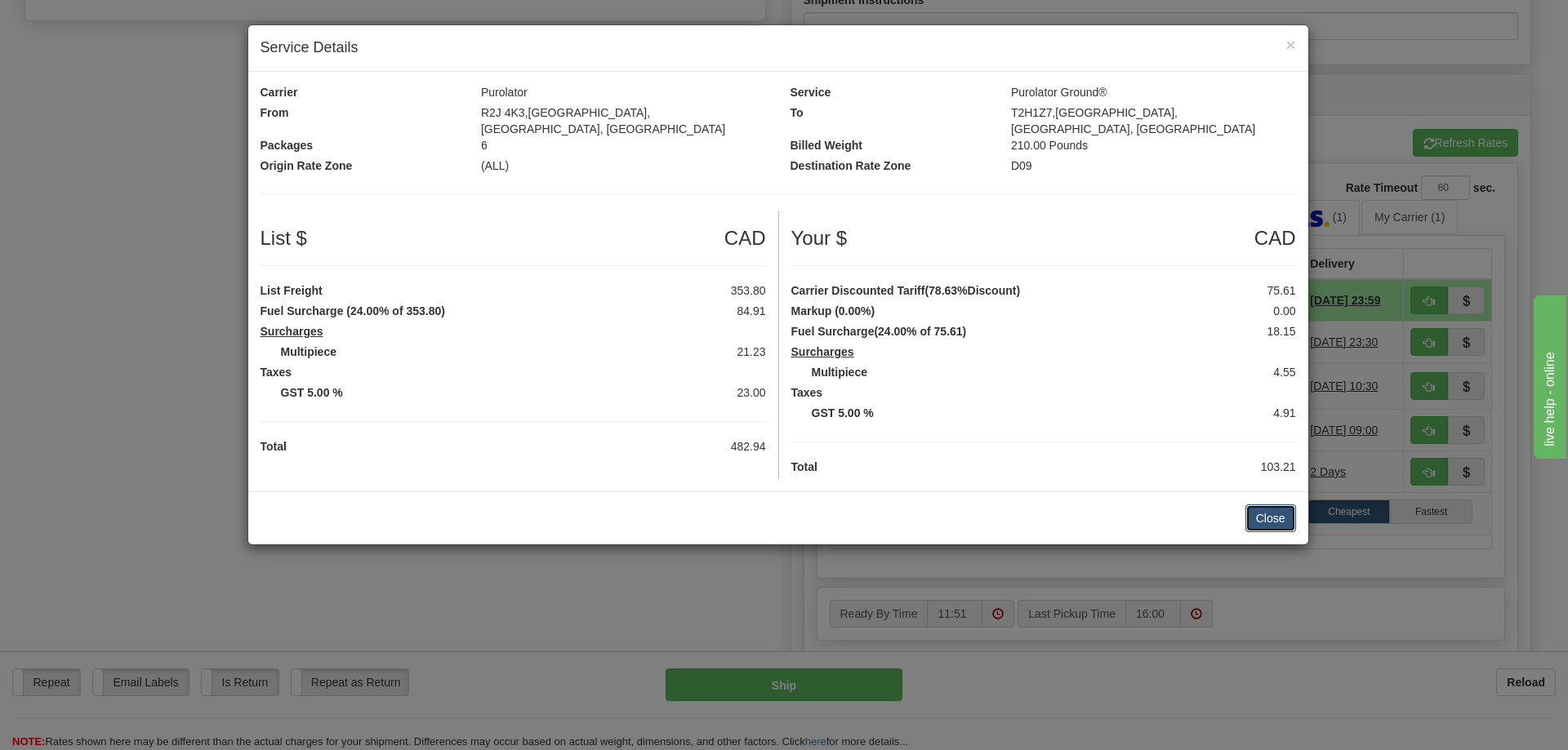
click at [1274, 506] on button "Close" at bounding box center [1271, 518] width 51 height 28
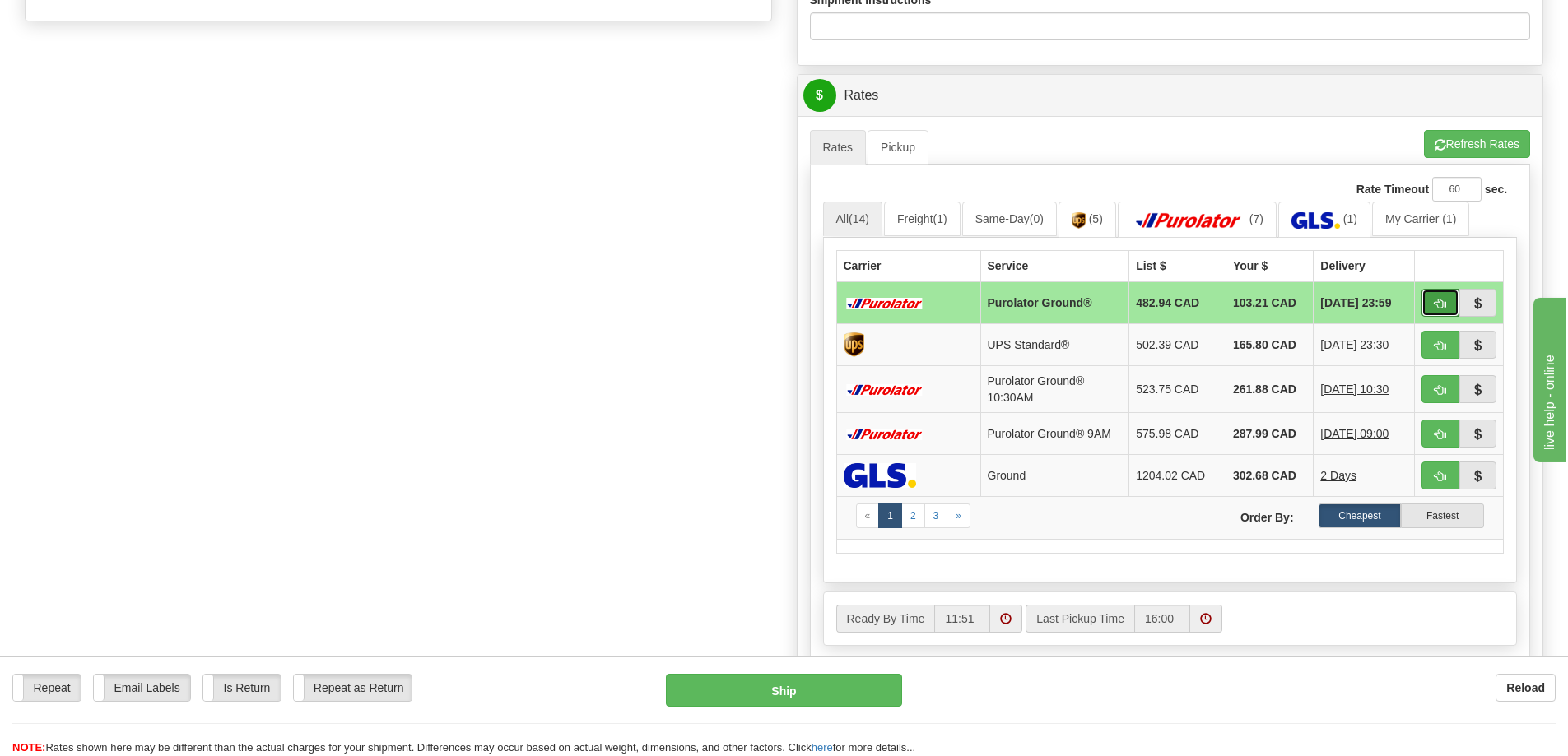
click at [1432, 301] on button "button" at bounding box center [1439, 302] width 38 height 28
type input "260"
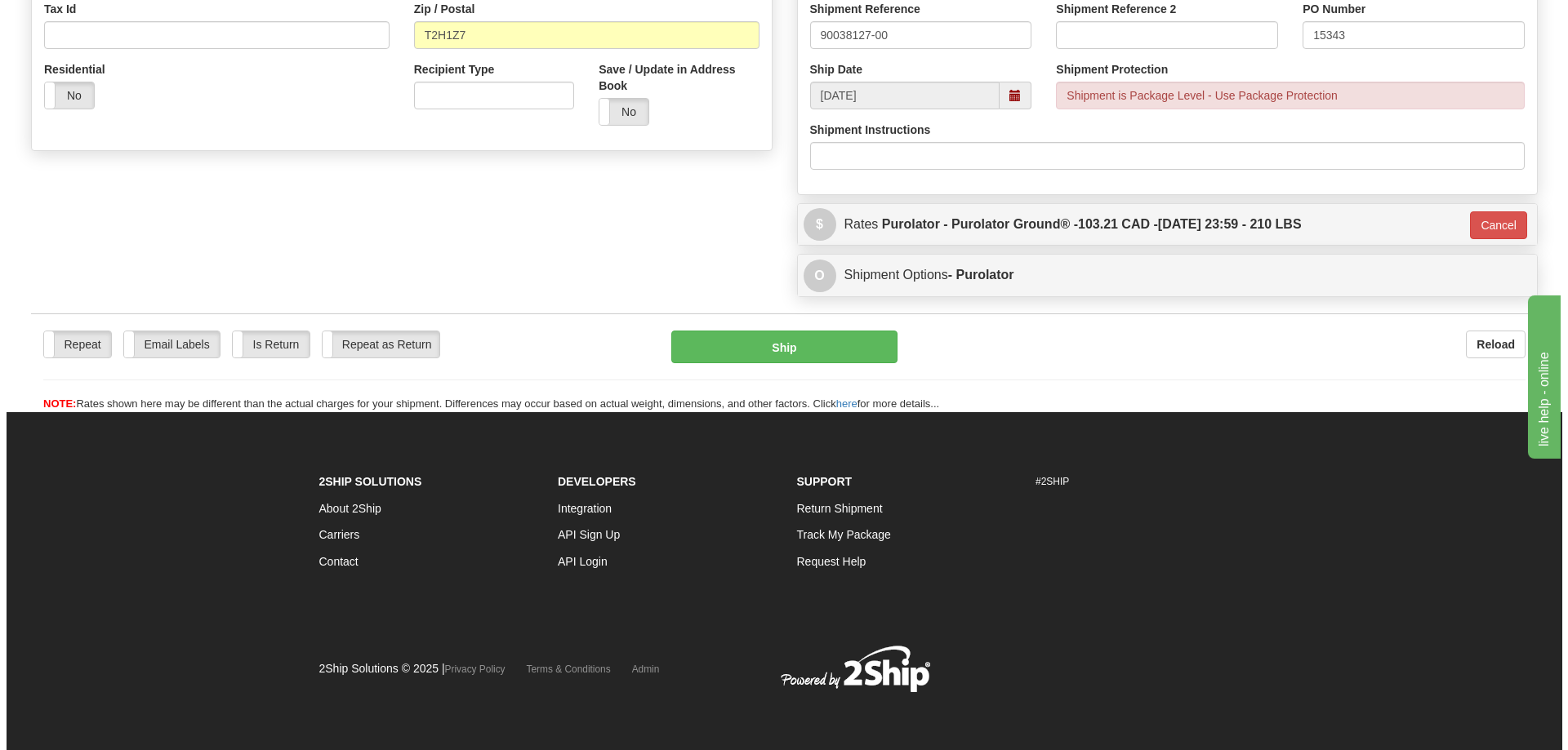
scroll to position [524, 0]
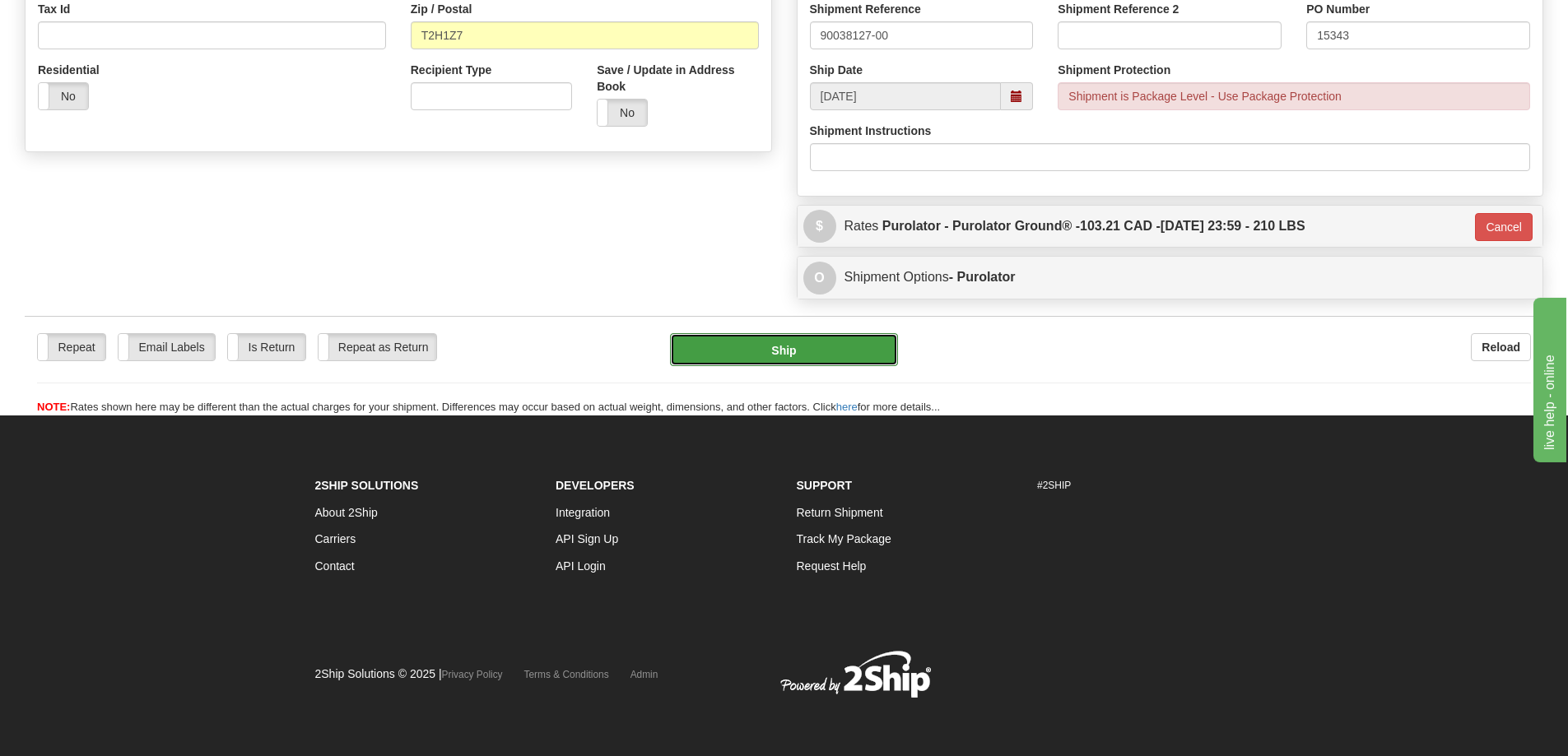
click at [798, 347] on button "Ship" at bounding box center [784, 349] width 228 height 33
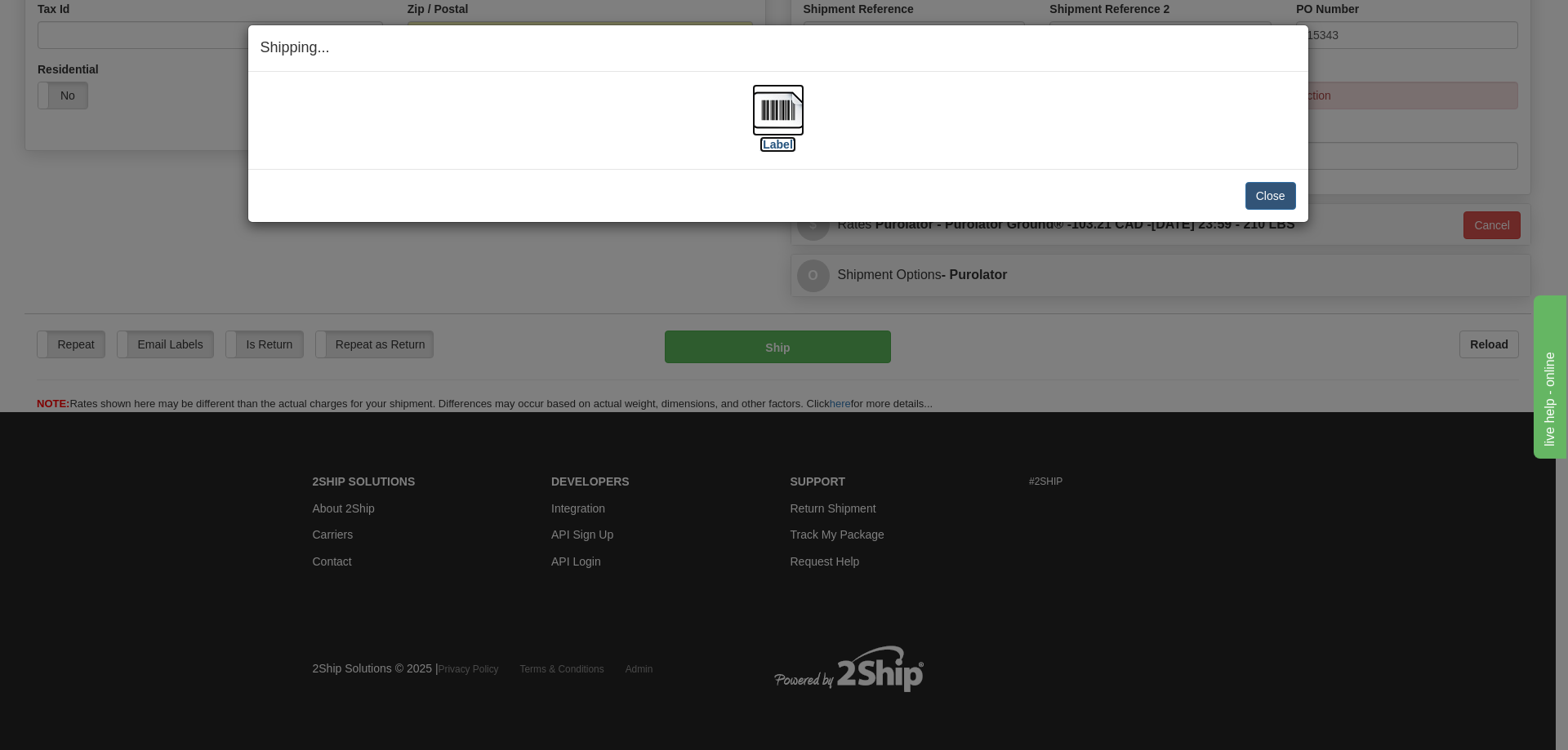
click at [785, 147] on label "[Label]" at bounding box center [778, 144] width 37 height 16
click at [1276, 188] on button "Close" at bounding box center [1271, 196] width 51 height 28
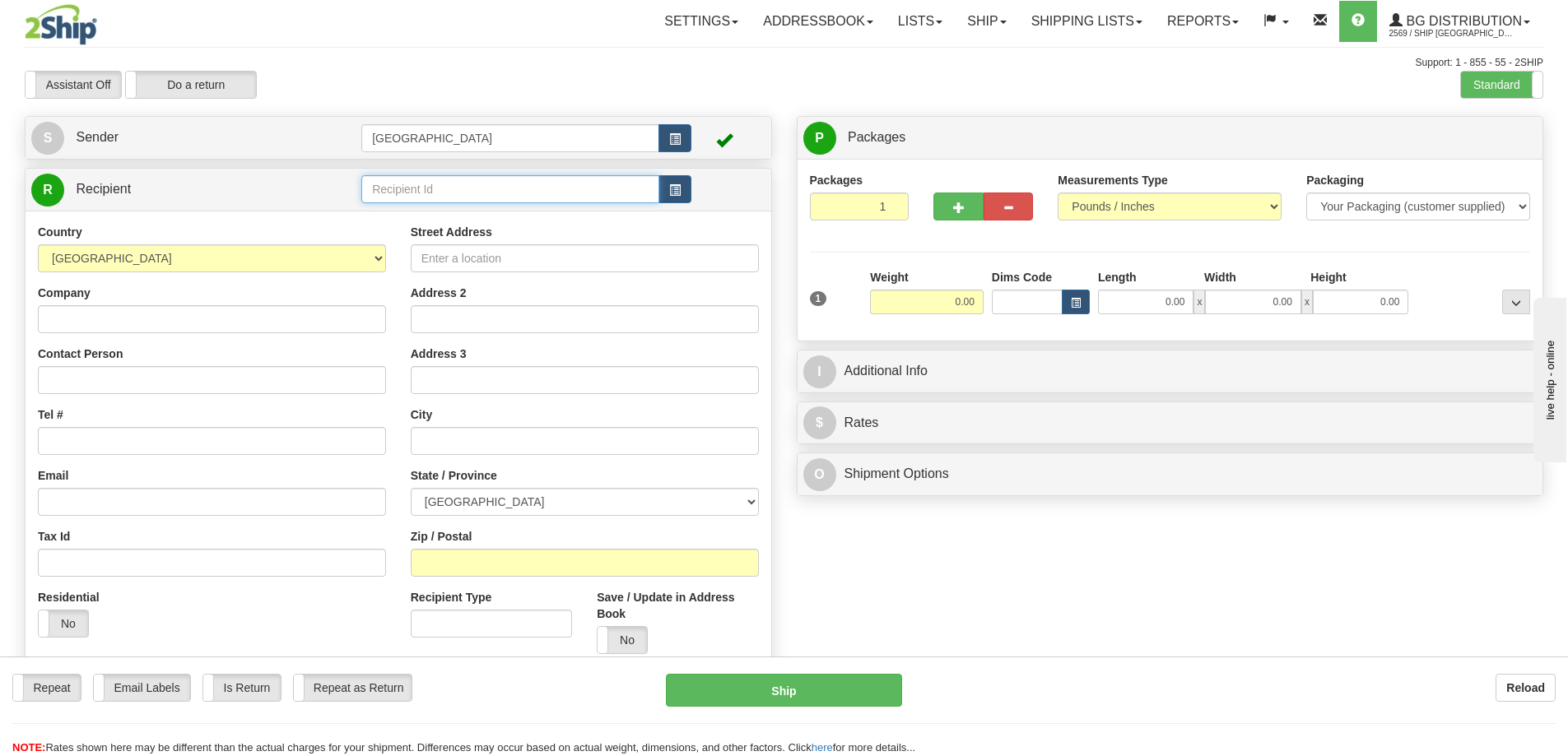
click at [377, 190] on input "text" at bounding box center [510, 189] width 298 height 28
click at [395, 213] on div "80017" at bounding box center [507, 215] width 283 height 18
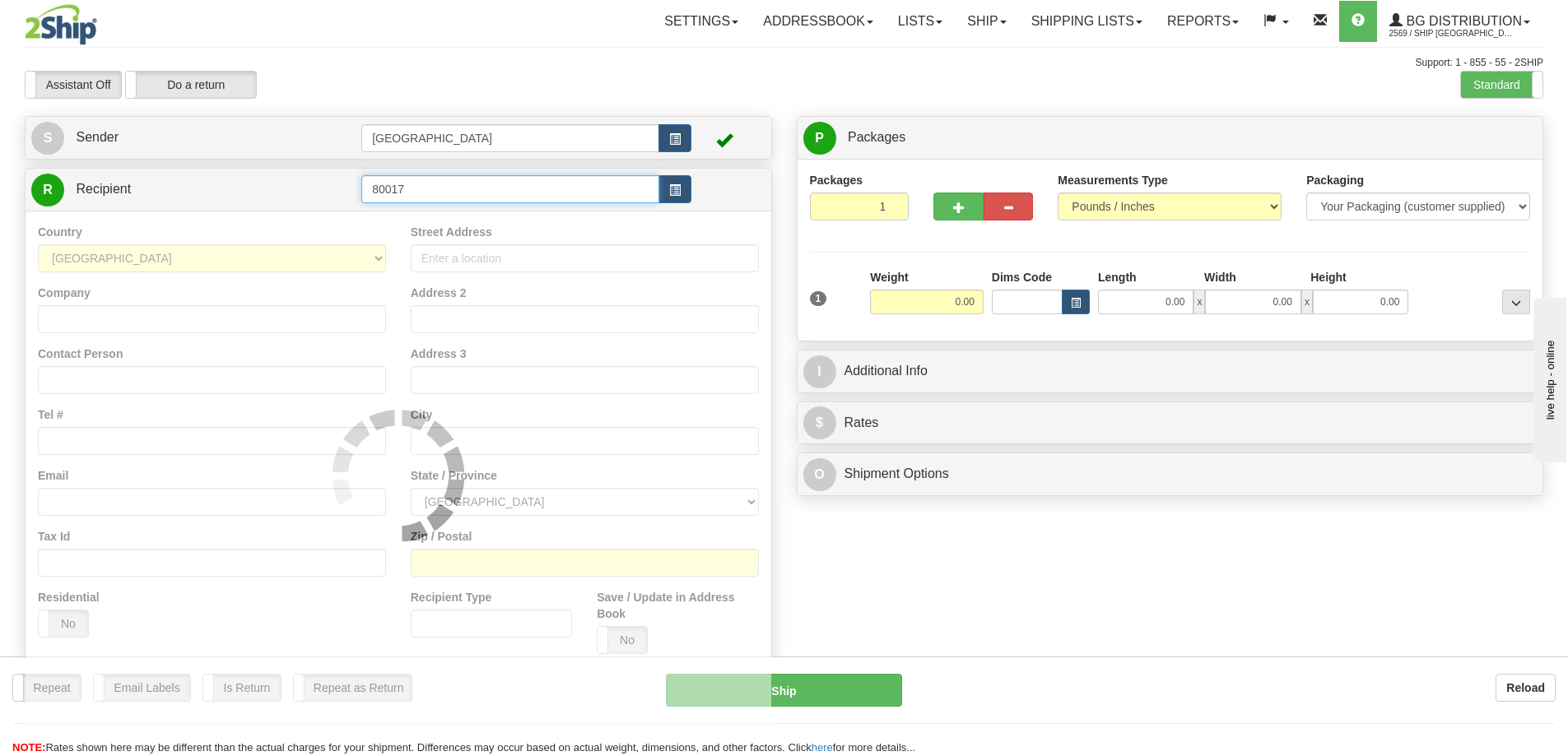
type input "80017"
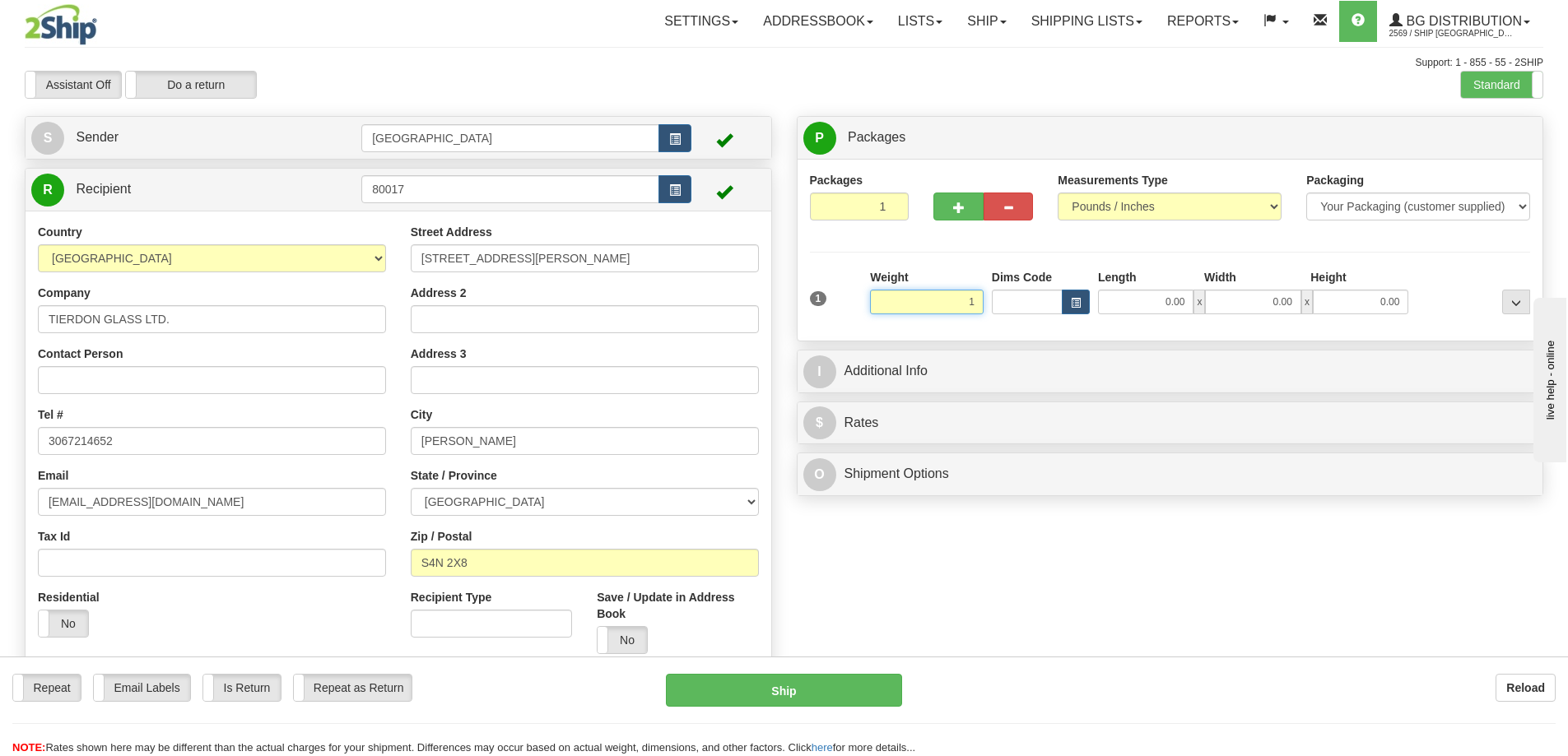
type input "1.00"
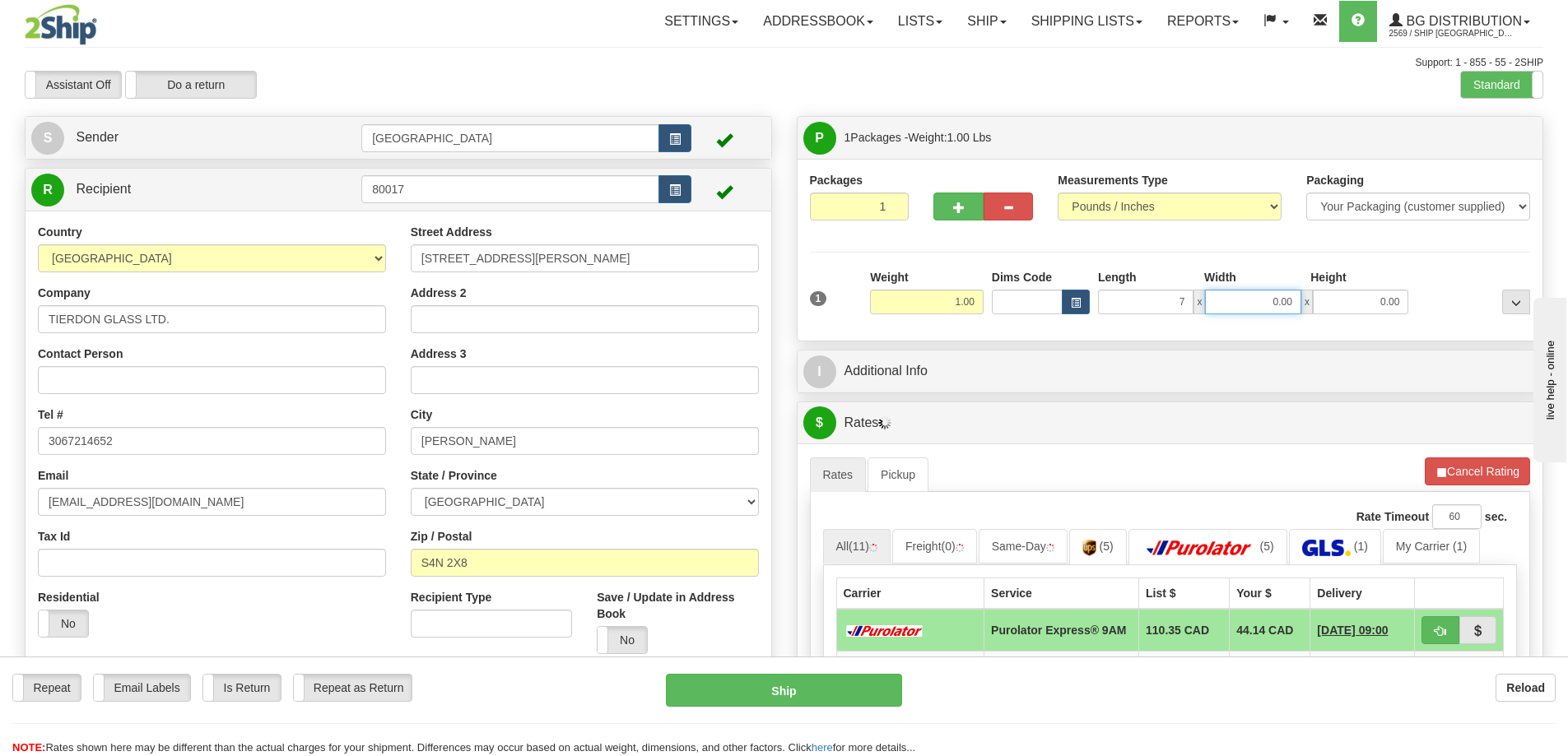
type input "7.00"
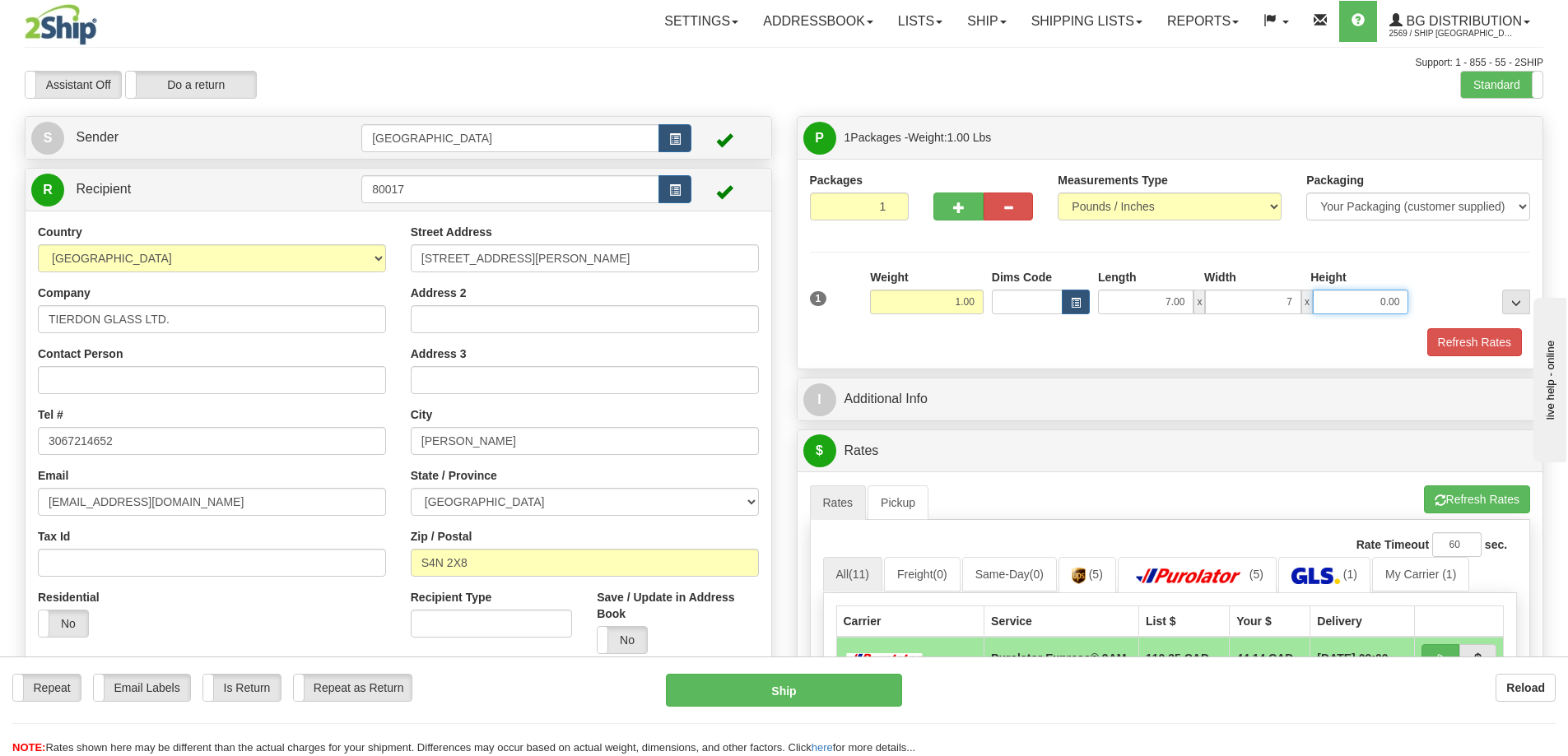
type input "7.00"
type input "5.00"
click at [1456, 344] on button "Refresh Rates" at bounding box center [1474, 342] width 95 height 28
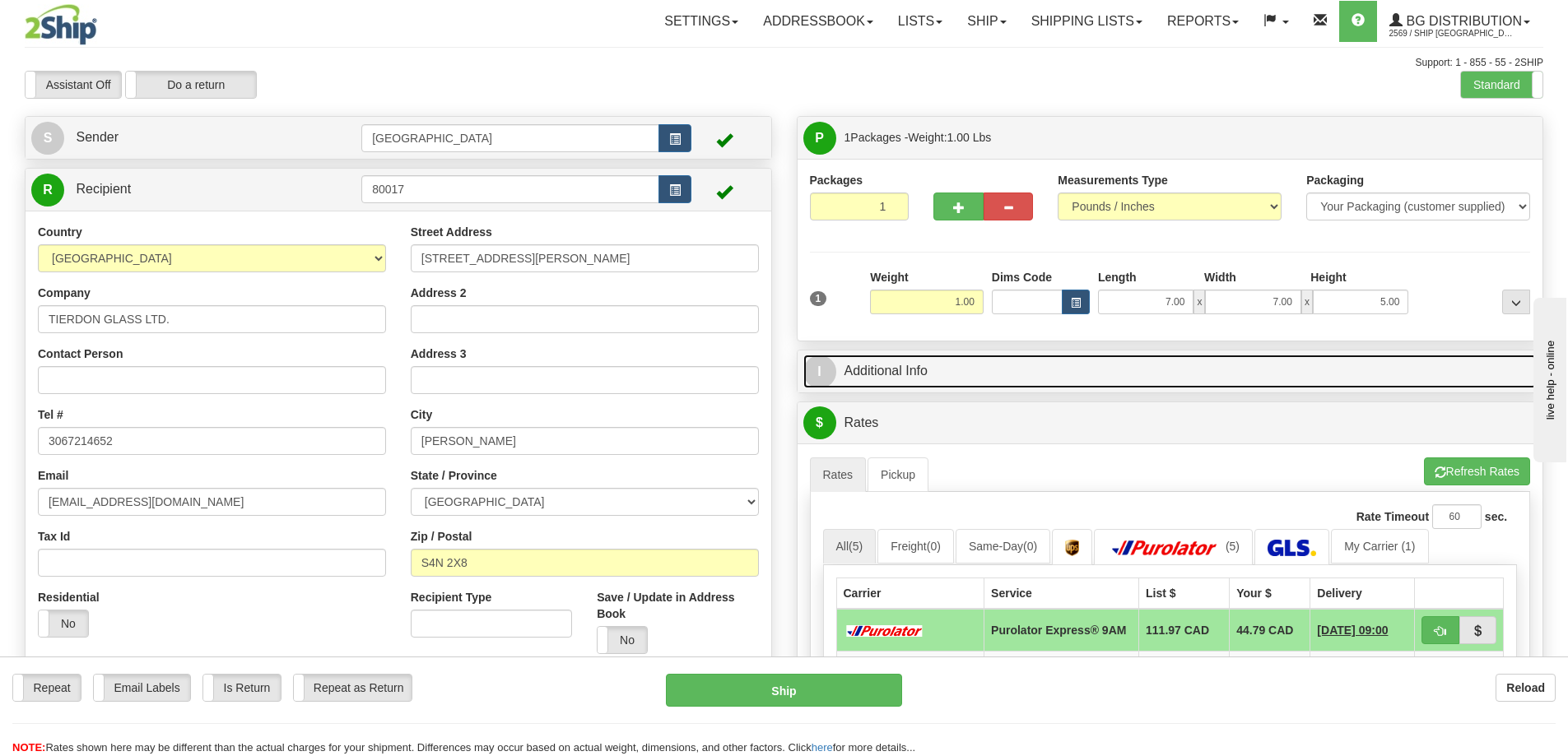
click at [1051, 376] on link "I Additional Info" at bounding box center [1170, 371] width 734 height 34
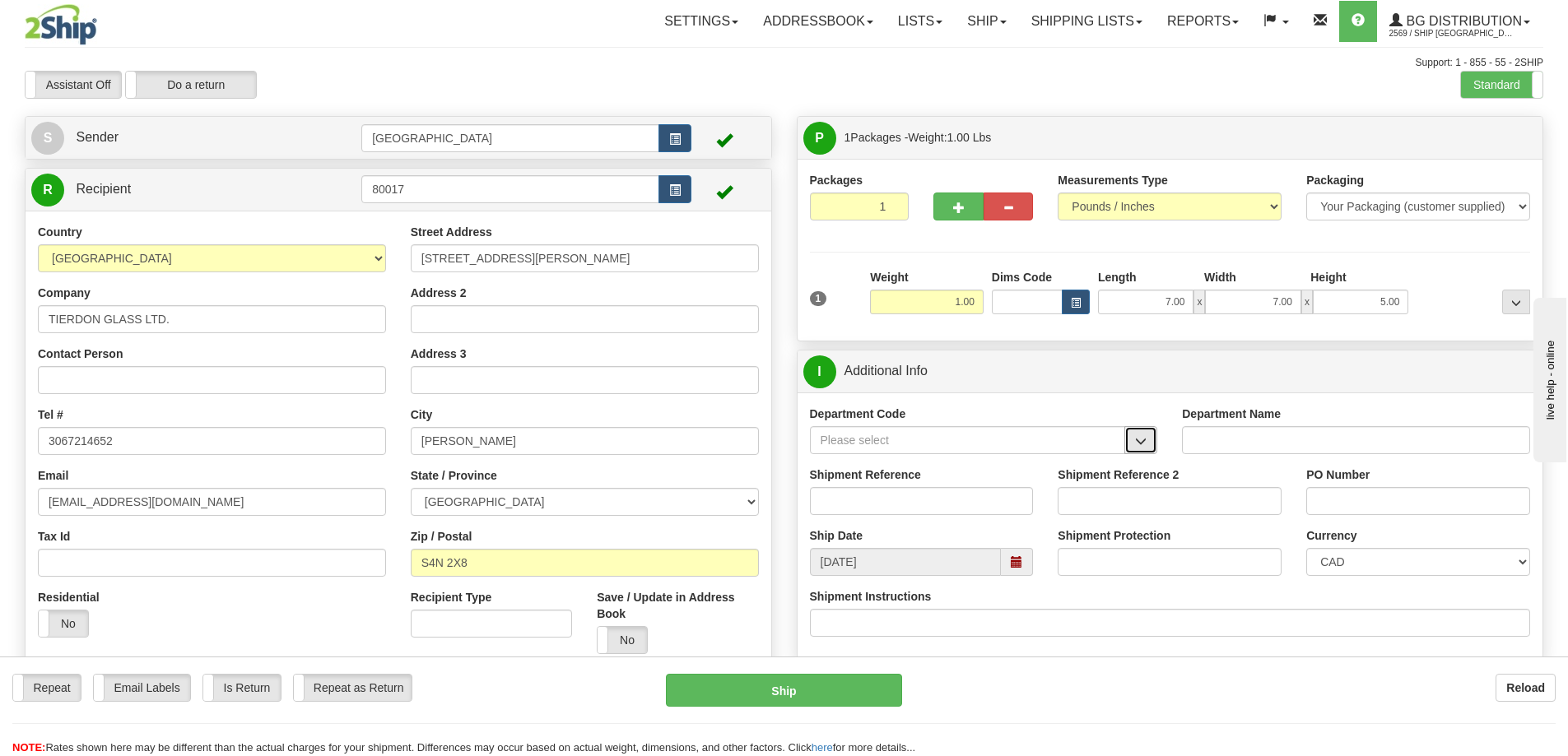
click at [1136, 437] on span "button" at bounding box center [1140, 441] width 12 height 11
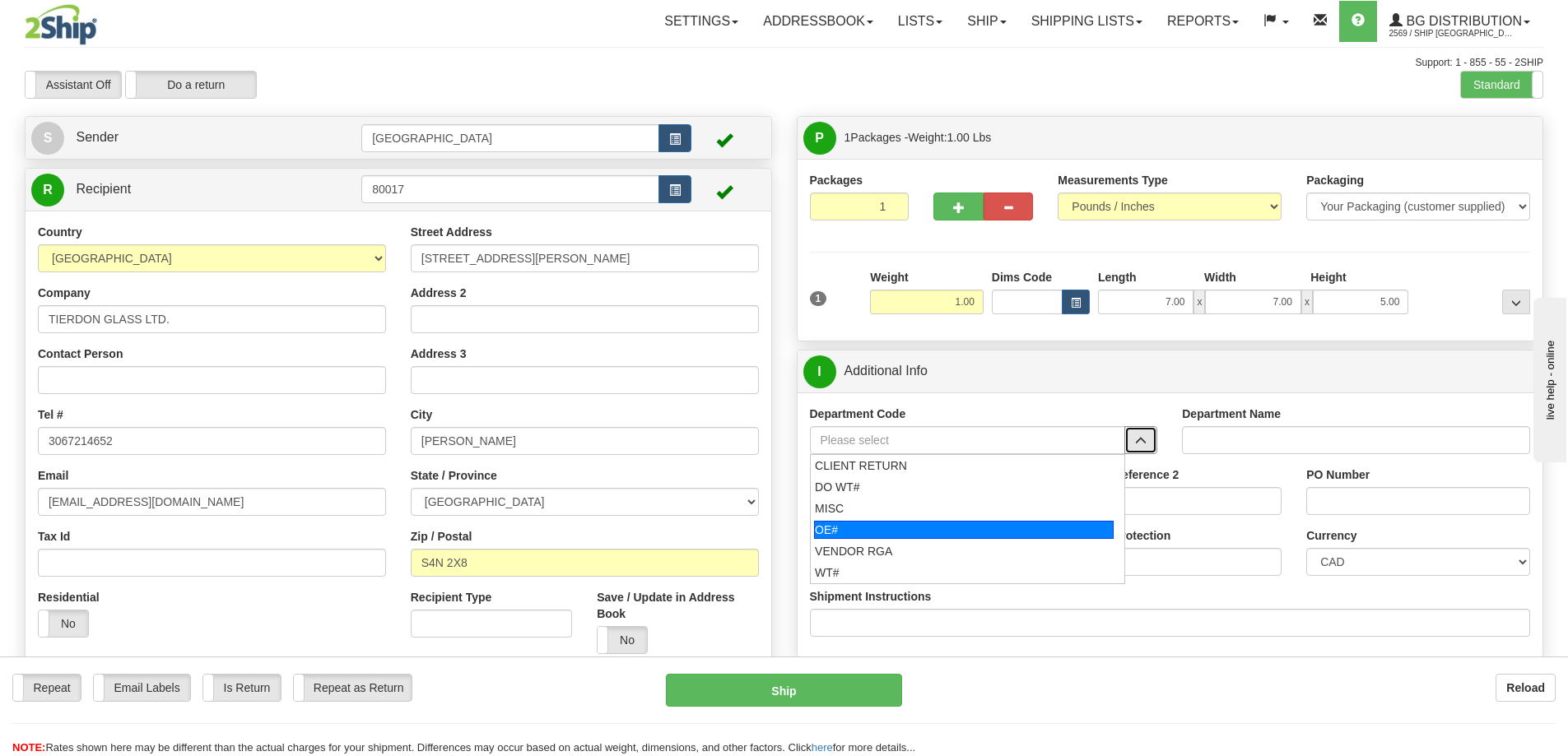
click at [963, 525] on div "OE#" at bounding box center [963, 529] width 299 height 18
type input "OE#"
type input "ORDERS"
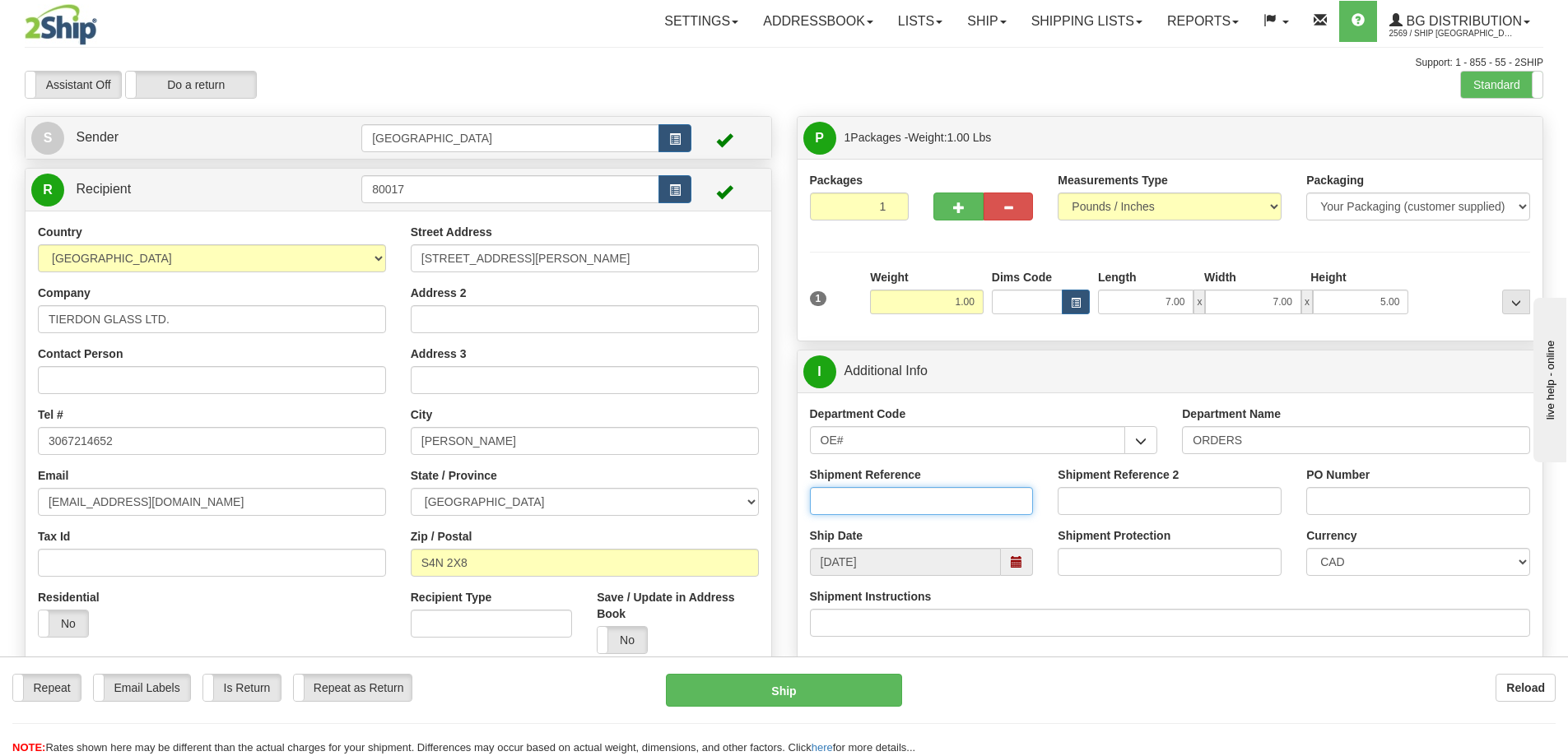
click at [957, 498] on input "Shipment Reference" at bounding box center [921, 500] width 224 height 28
type input "90039781-00"
click at [1333, 498] on input "PO Number" at bounding box center [1417, 500] width 224 height 28
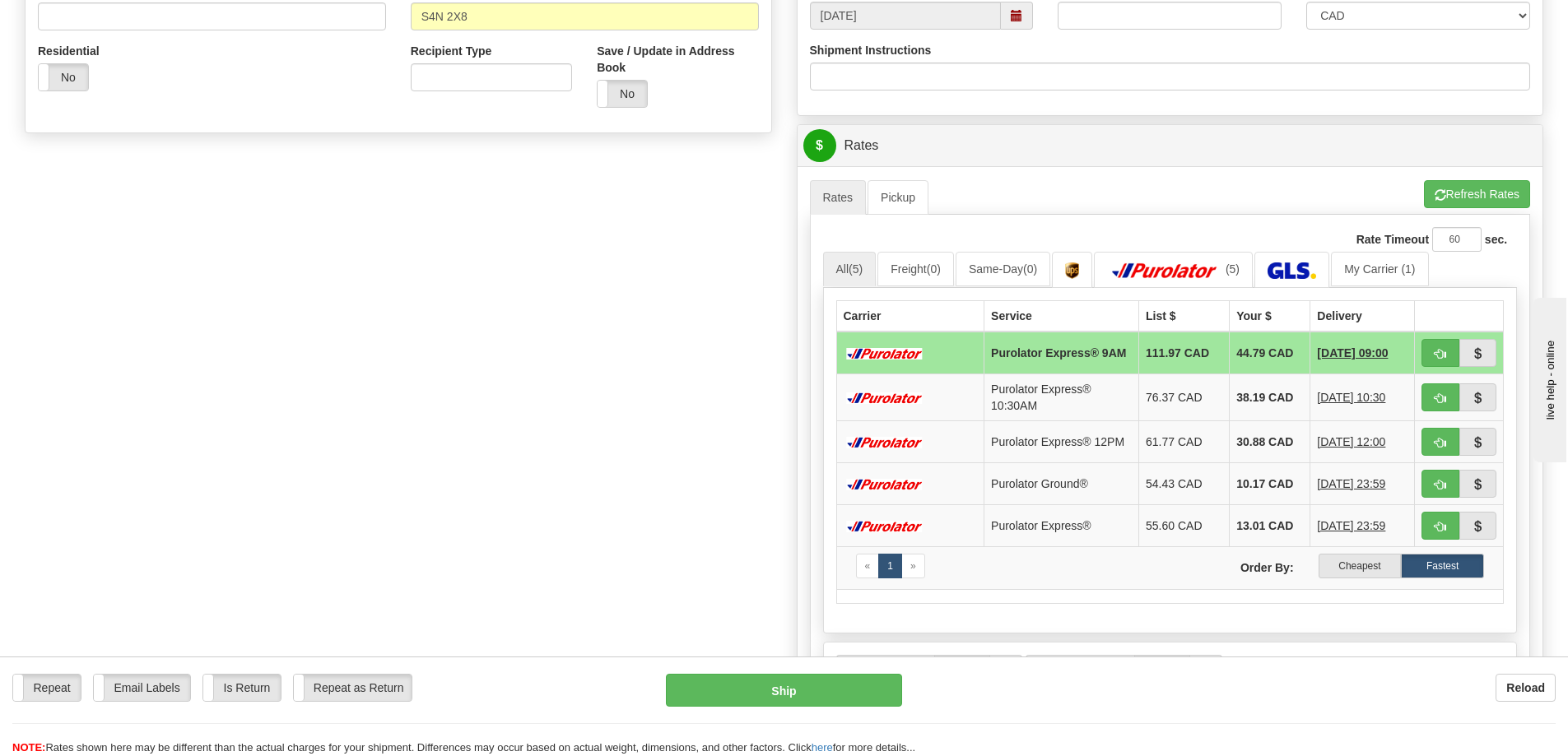
scroll to position [576, 0]
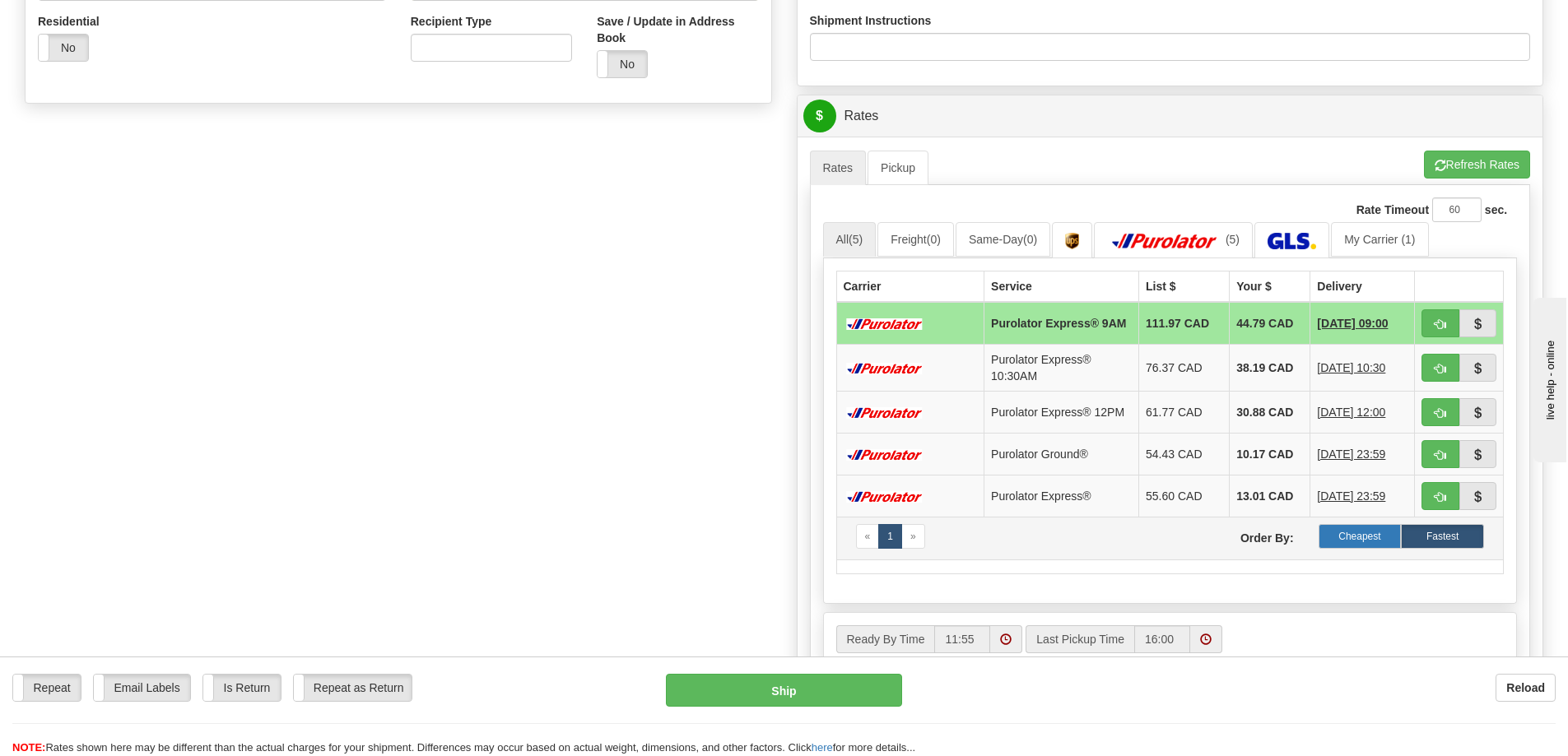
type input "20824"
click at [1372, 538] on label "Cheapest" at bounding box center [1360, 537] width 83 height 25
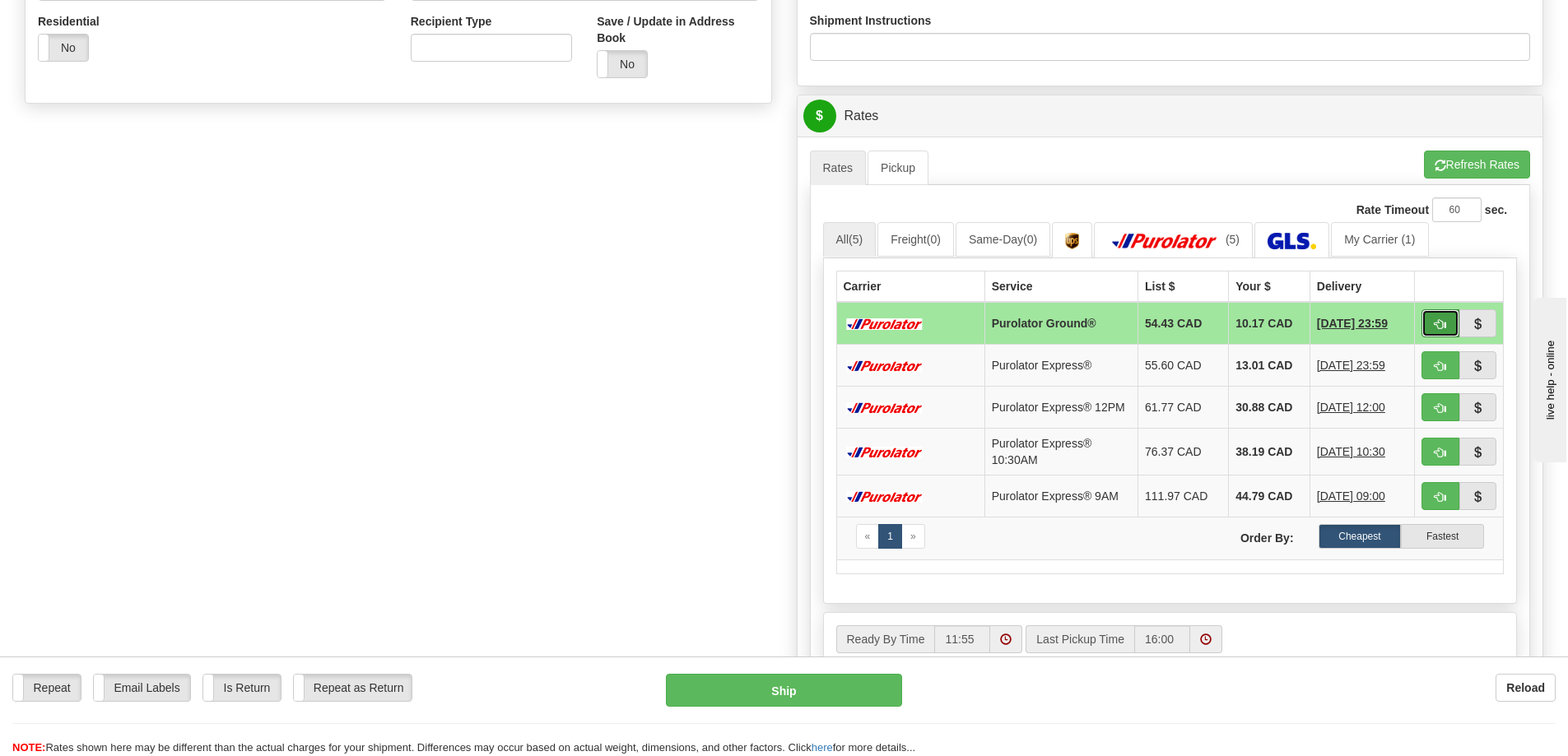
click at [1434, 321] on span "button" at bounding box center [1440, 324] width 12 height 11
type input "260"
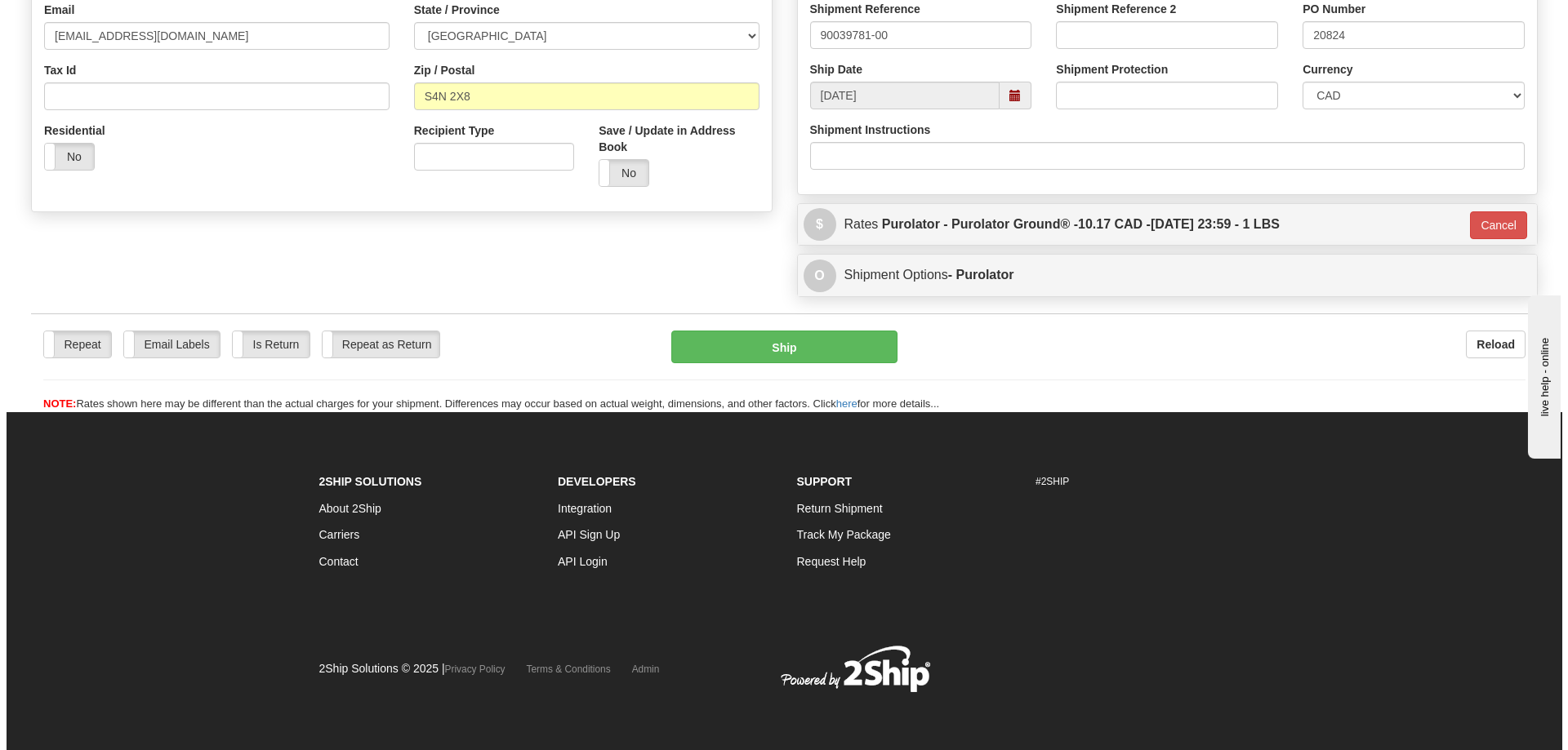
scroll to position [463, 0]
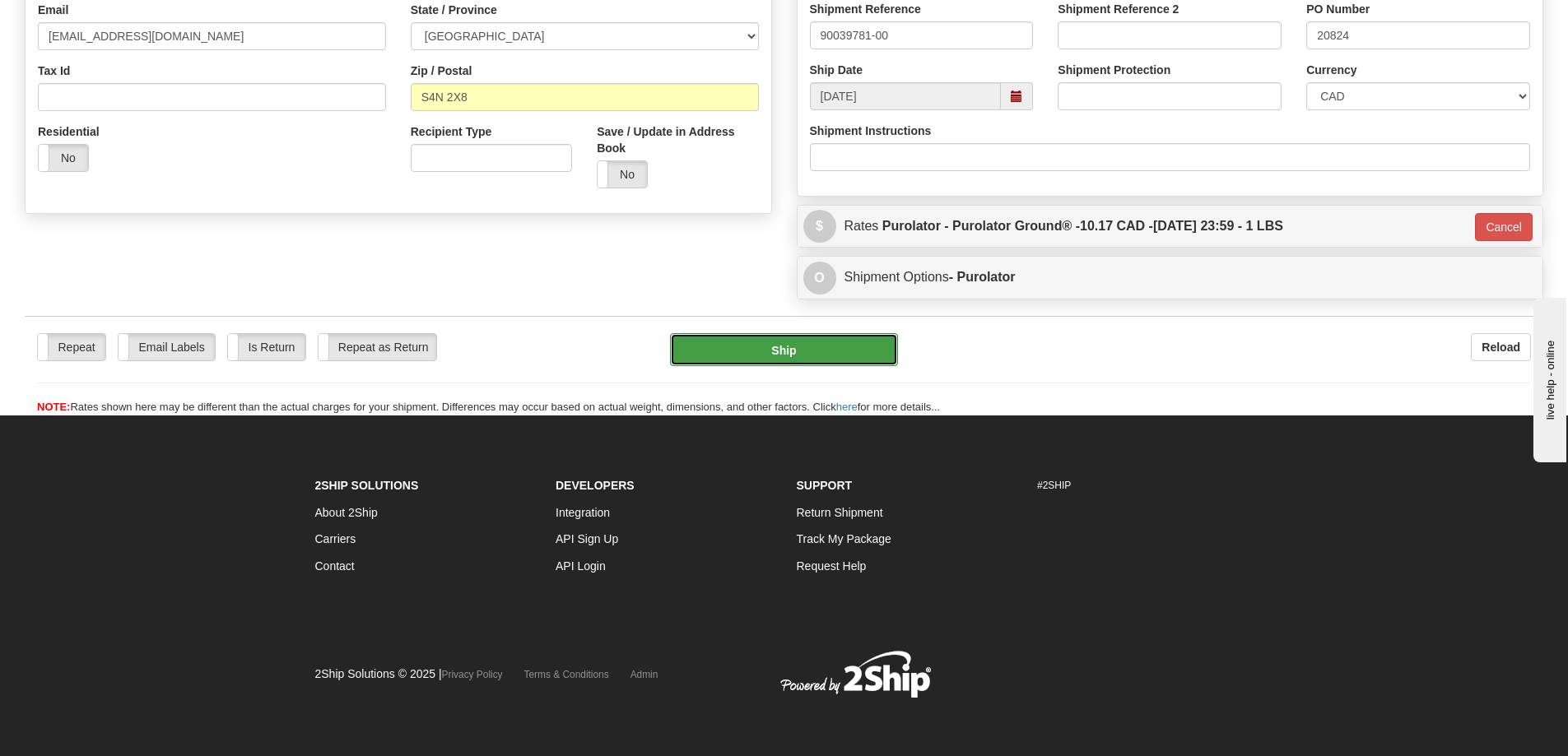
click at [789, 353] on button "Ship" at bounding box center [784, 349] width 228 height 33
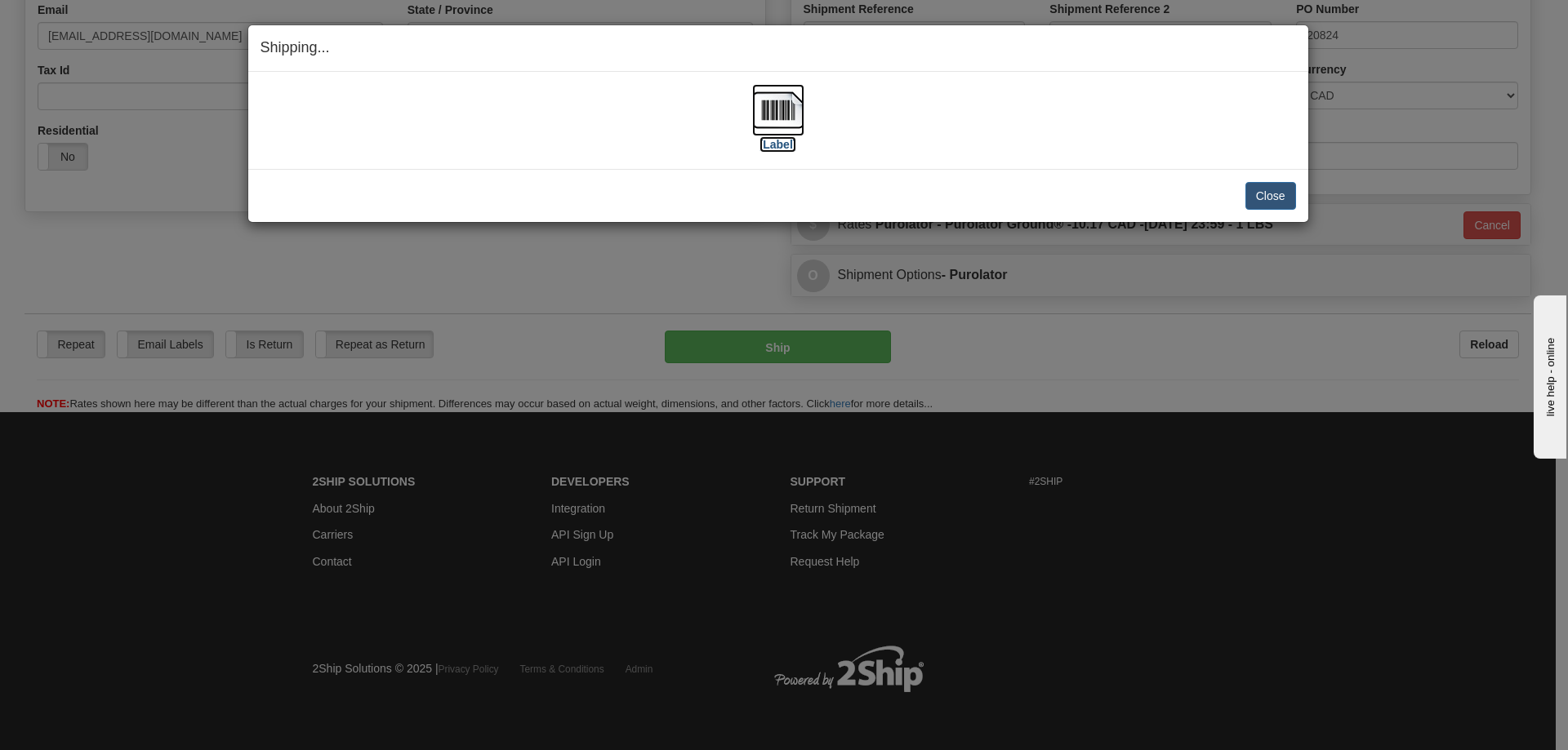
click at [783, 146] on label "[Label]" at bounding box center [778, 144] width 37 height 16
click at [1276, 194] on button "Close" at bounding box center [1271, 196] width 51 height 28
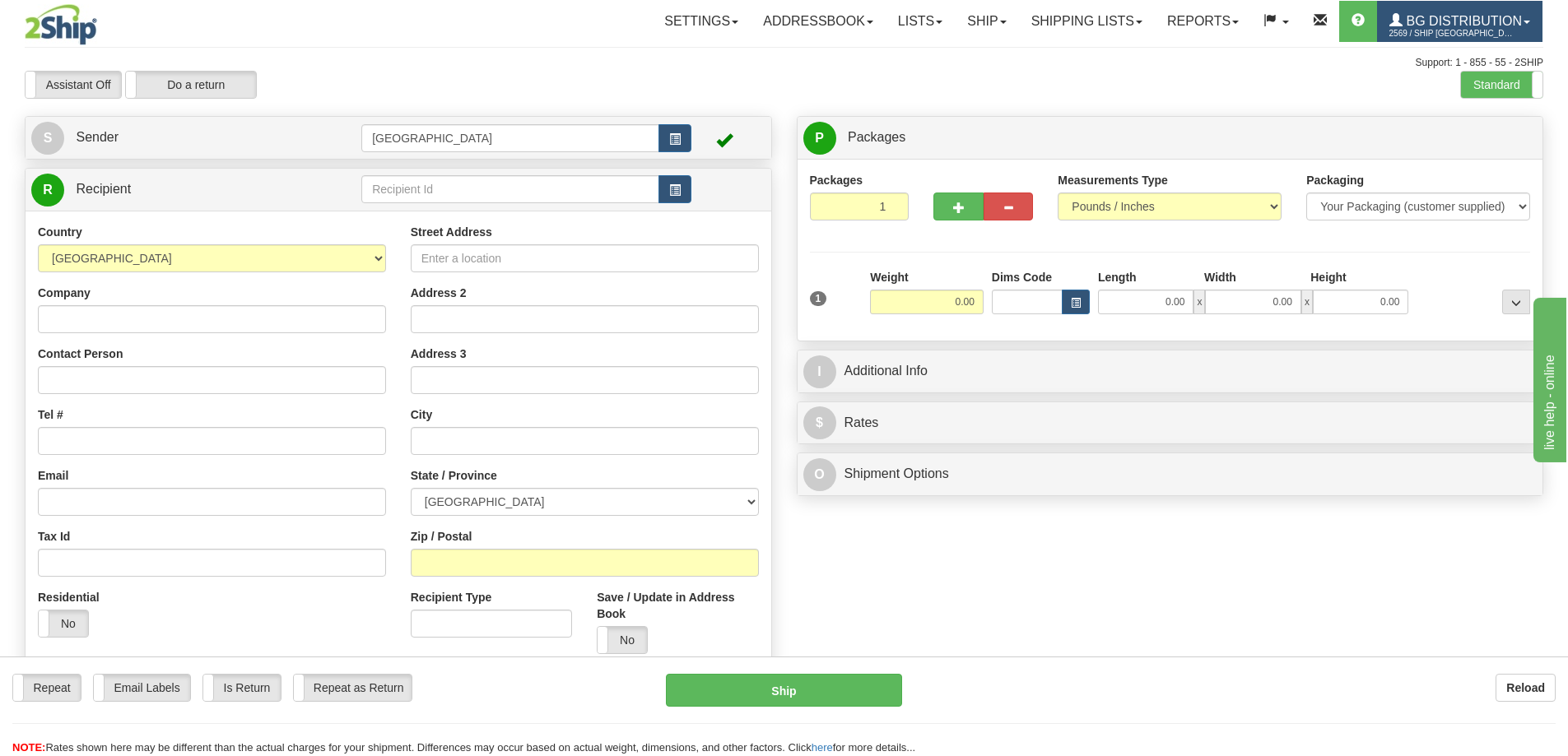
click at [1420, 15] on span "BG Distribution" at bounding box center [1462, 20] width 119 height 14
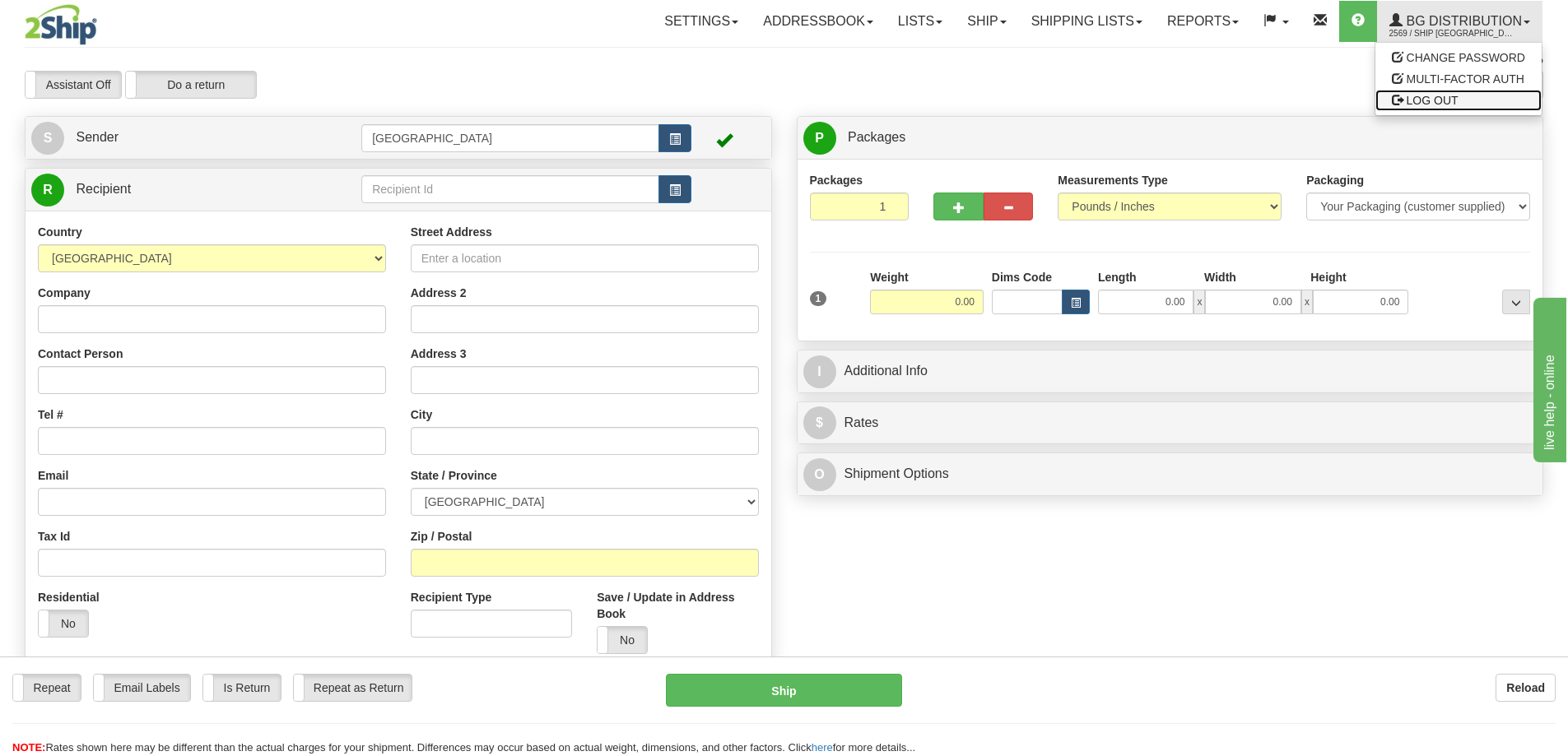
click at [1414, 98] on span "LOG OUT" at bounding box center [1432, 101] width 52 height 14
